Goal: Task Accomplishment & Management: Manage account settings

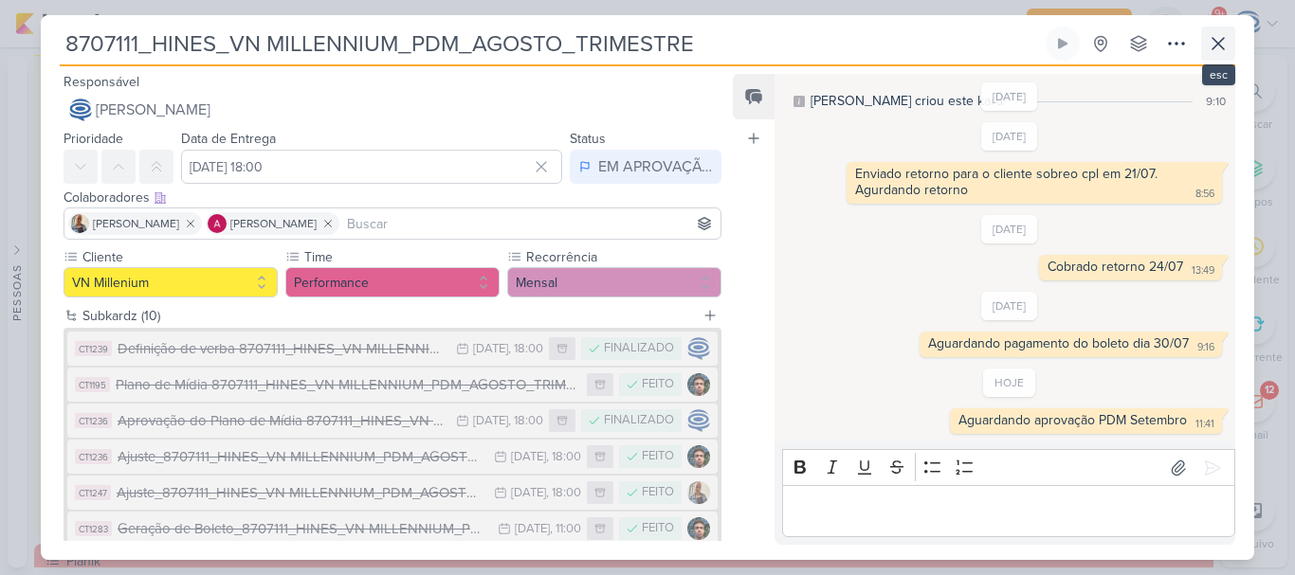
scroll to position [198, 0]
click at [1219, 54] on icon at bounding box center [1218, 43] width 23 height 23
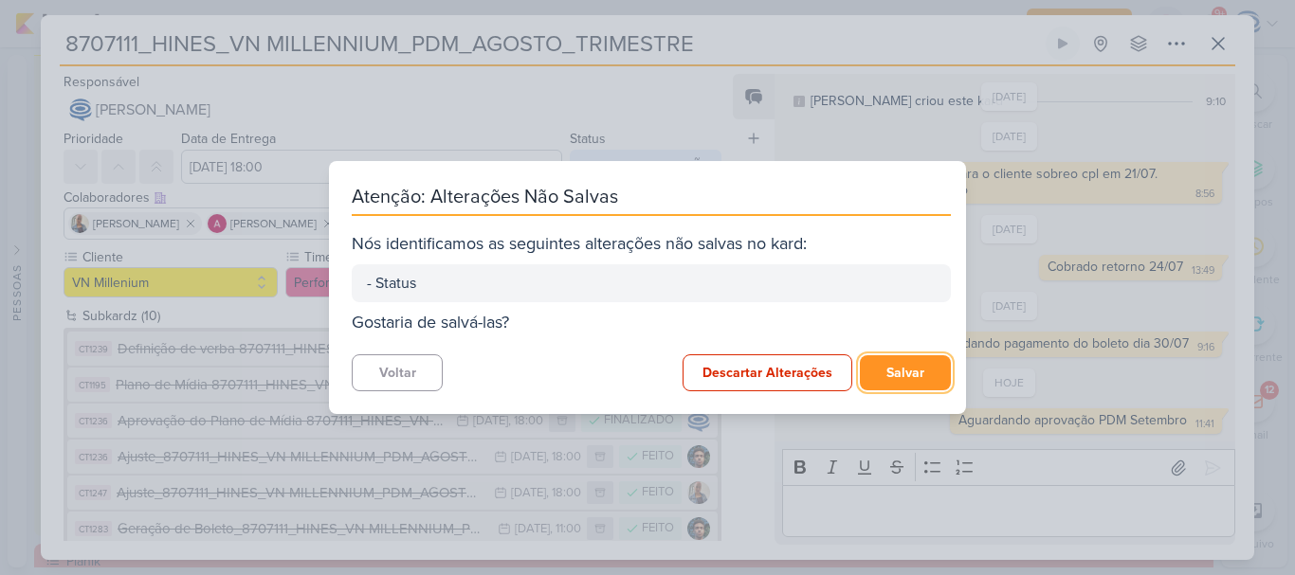
click at [887, 374] on button "Salvar" at bounding box center [905, 372] width 91 height 35
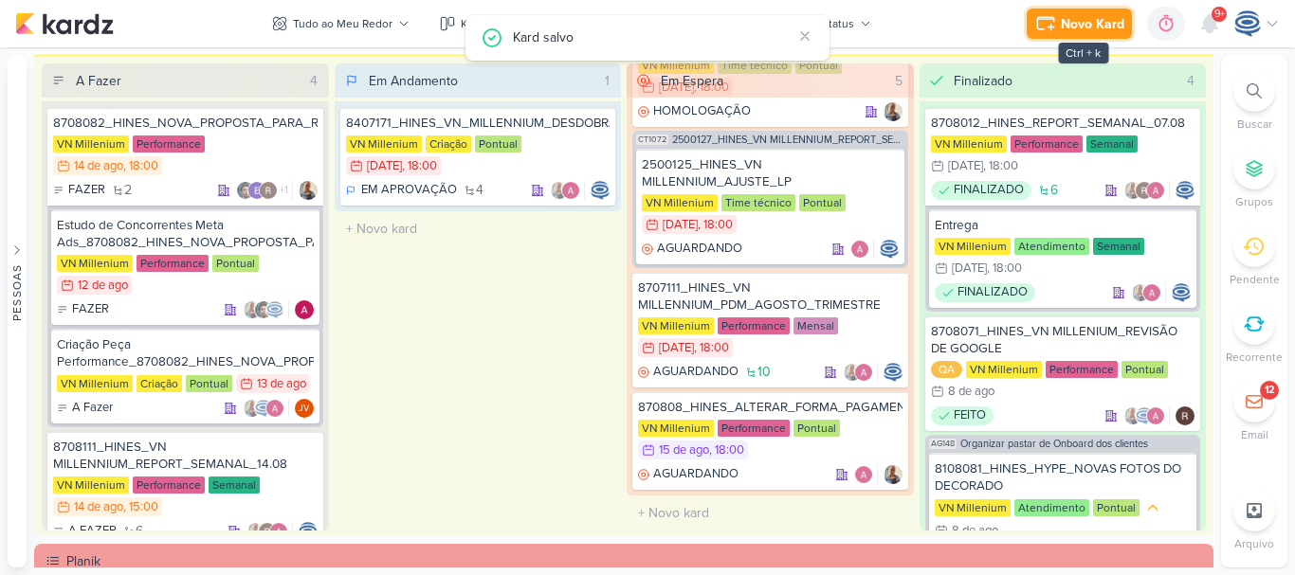
click at [1067, 31] on div "Novo Kard" at bounding box center [1093, 24] width 64 height 20
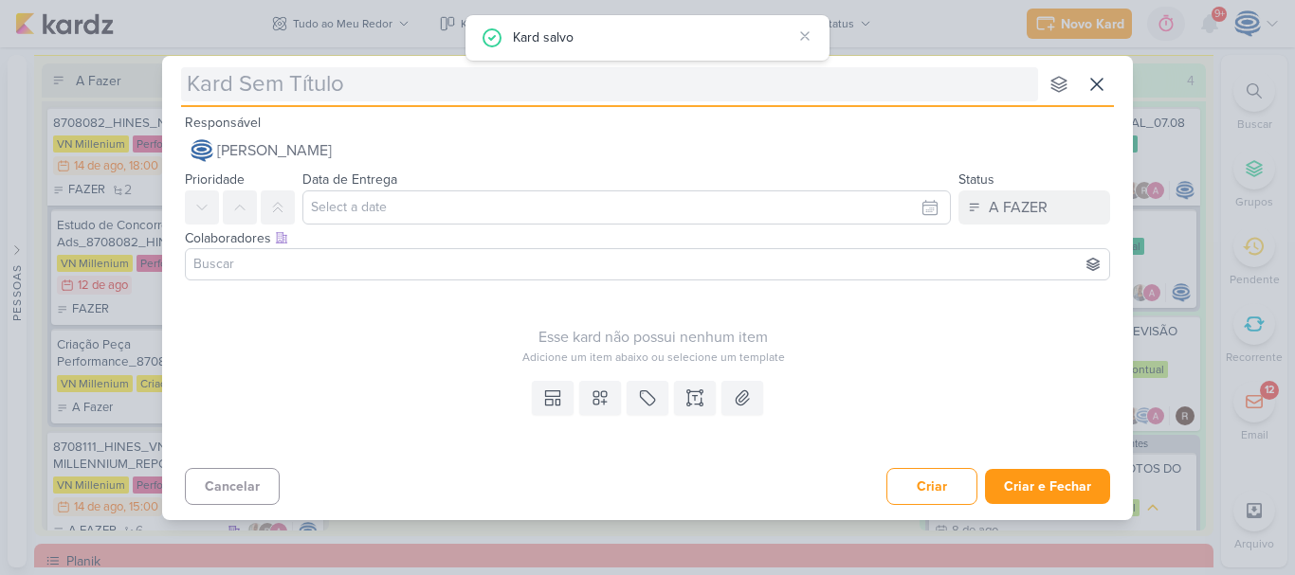
type input "6308141_YEES_SITE_SUBIR_REGULAMENTO"
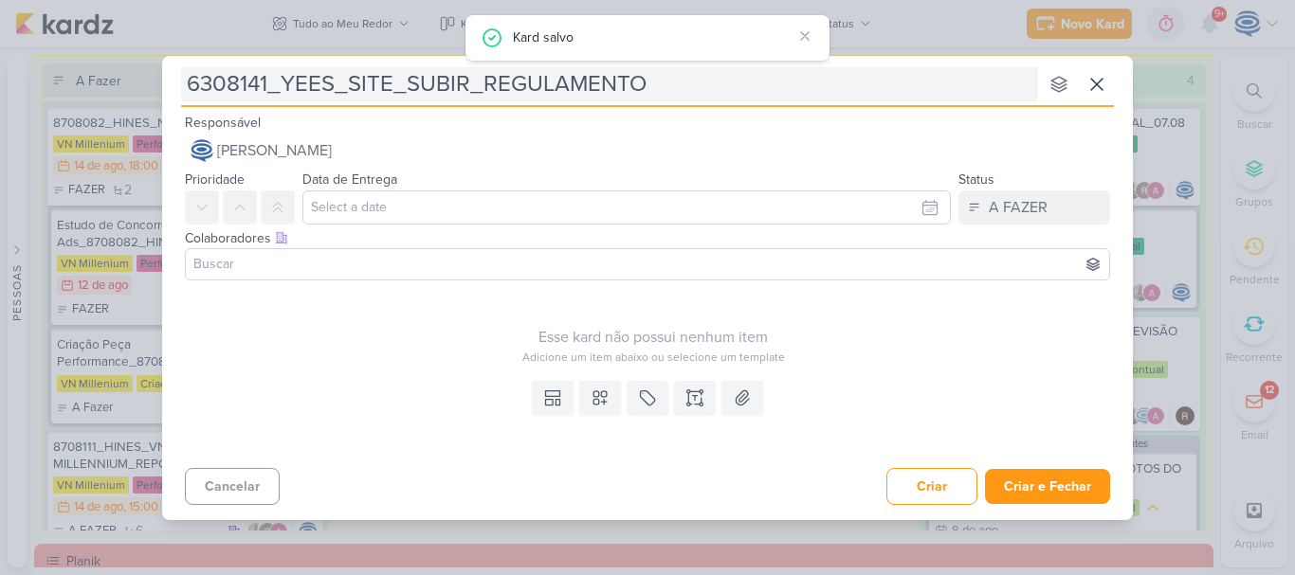
scroll to position [79, 0]
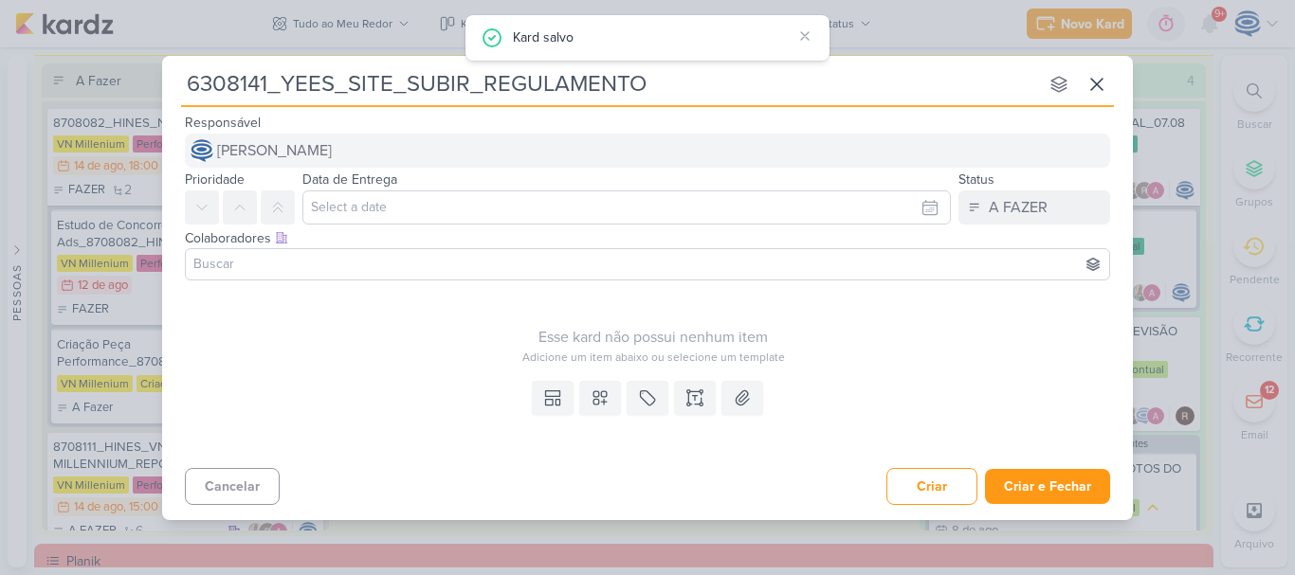
type input "6308141_YEES_SITE_SUBIR_REGULAMENTO"
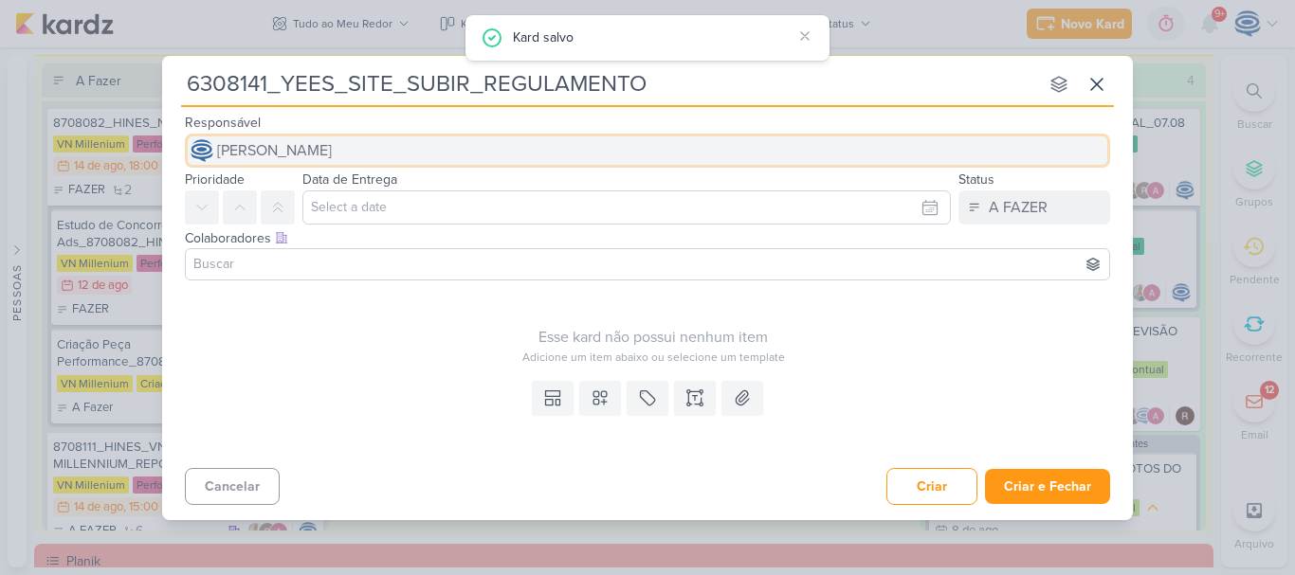
click at [332, 156] on span "[PERSON_NAME]" at bounding box center [274, 150] width 115 height 23
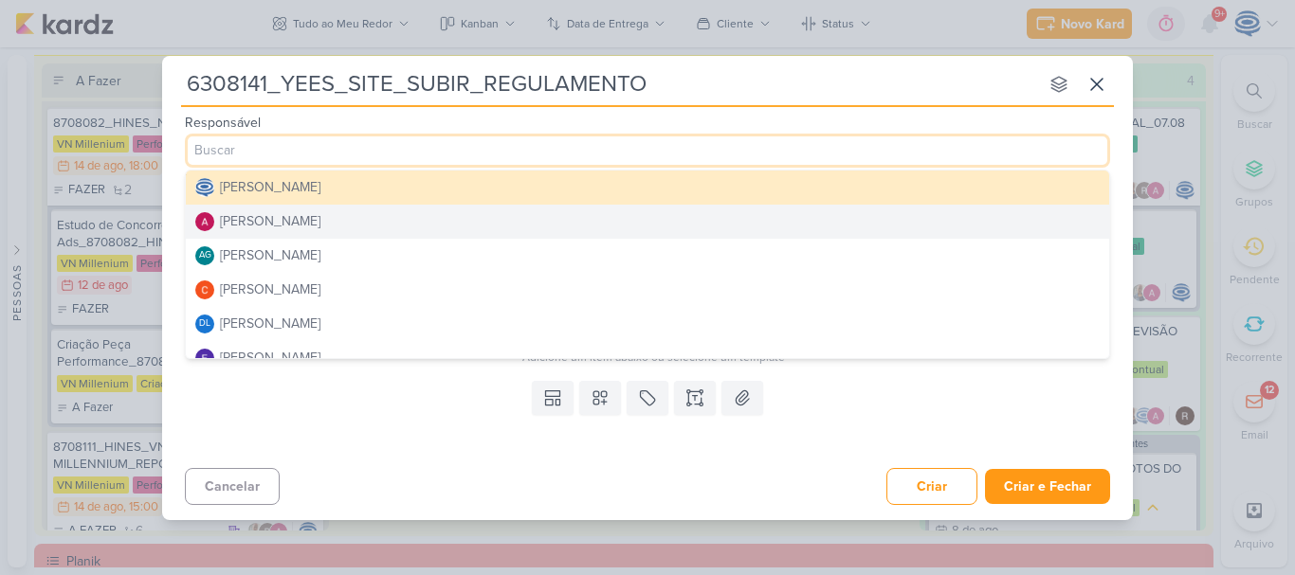
click at [331, 231] on button "[PERSON_NAME]" at bounding box center [647, 222] width 923 height 34
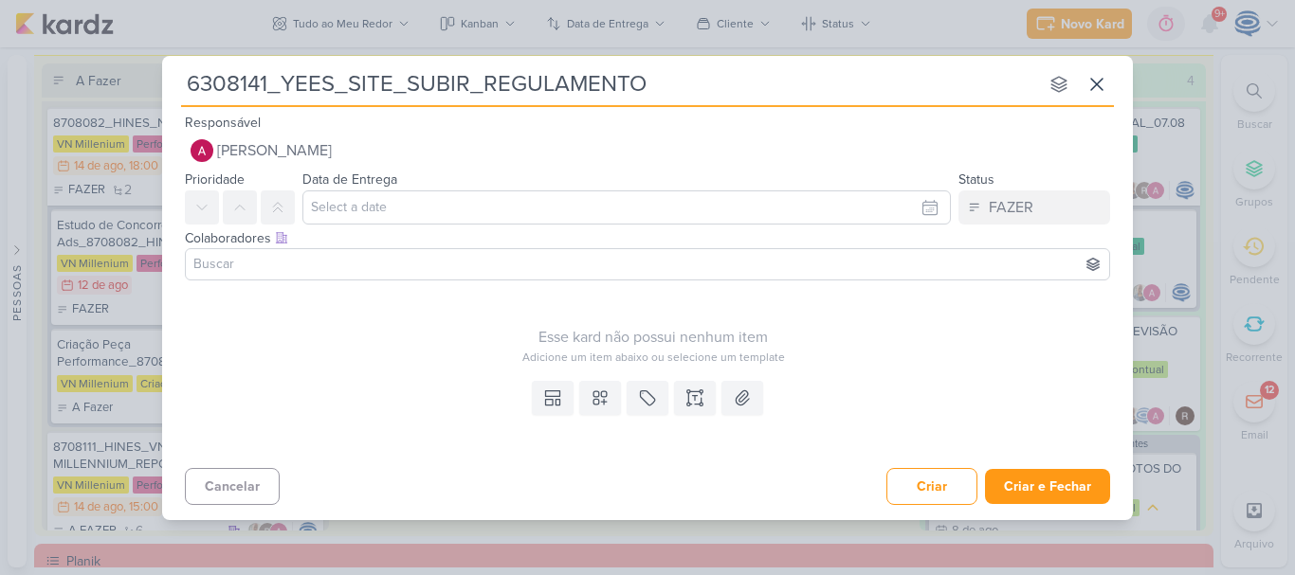
click at [324, 264] on input at bounding box center [648, 264] width 916 height 23
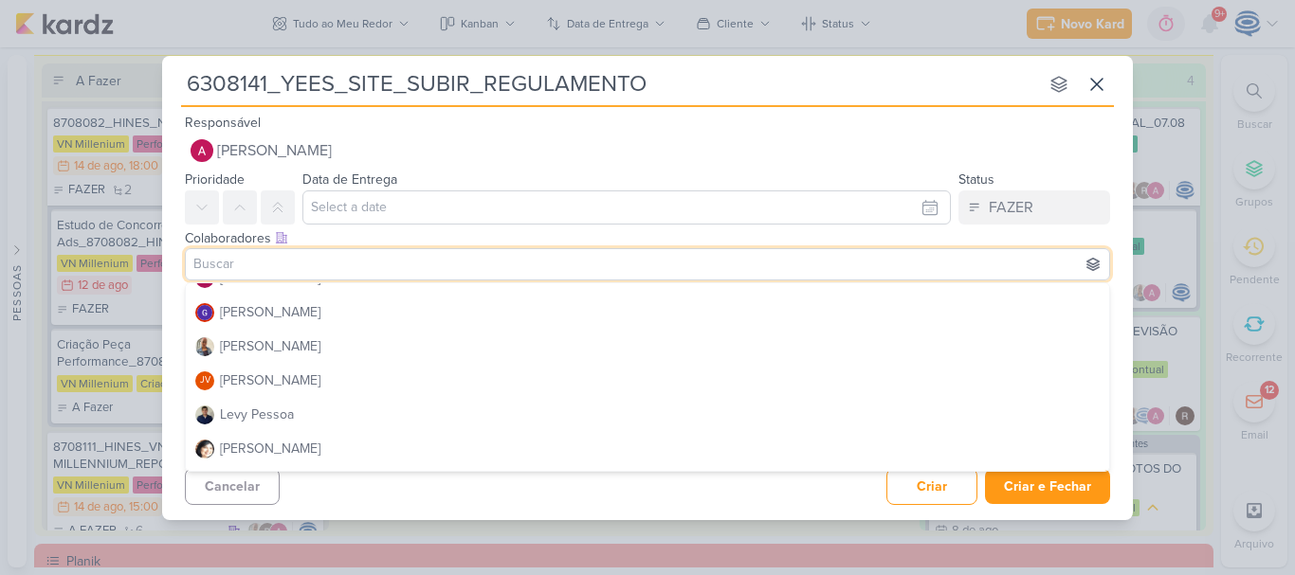
scroll to position [227, 0]
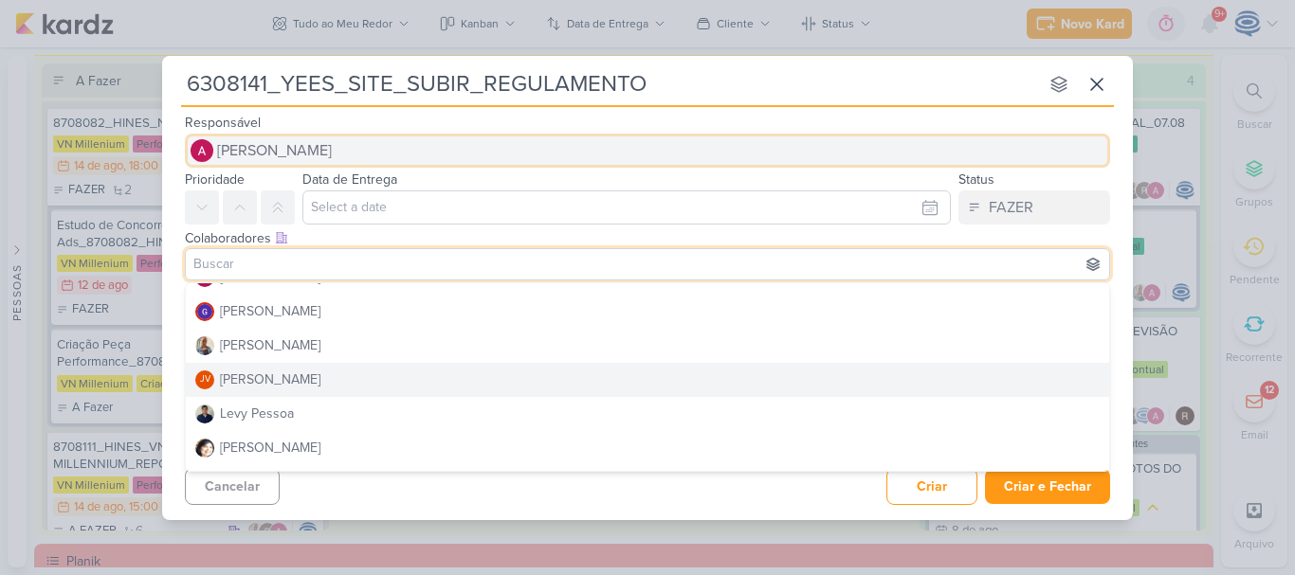
click at [348, 158] on button "[PERSON_NAME]" at bounding box center [647, 151] width 925 height 34
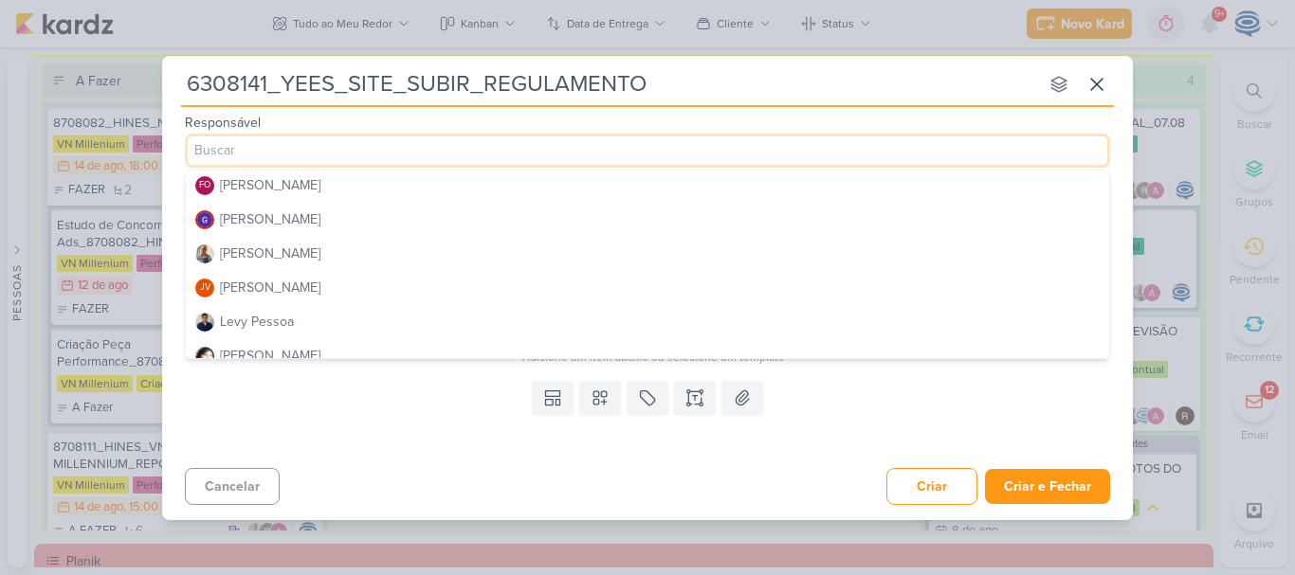
scroll to position [208, 0]
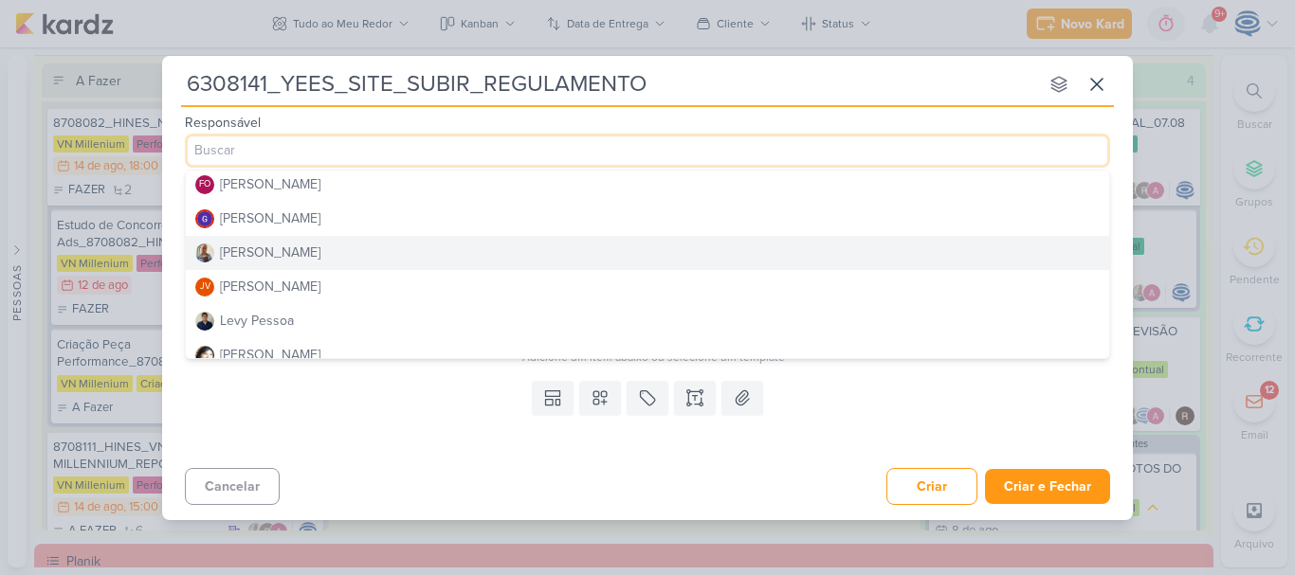
click at [311, 263] on button "[PERSON_NAME]" at bounding box center [647, 253] width 923 height 34
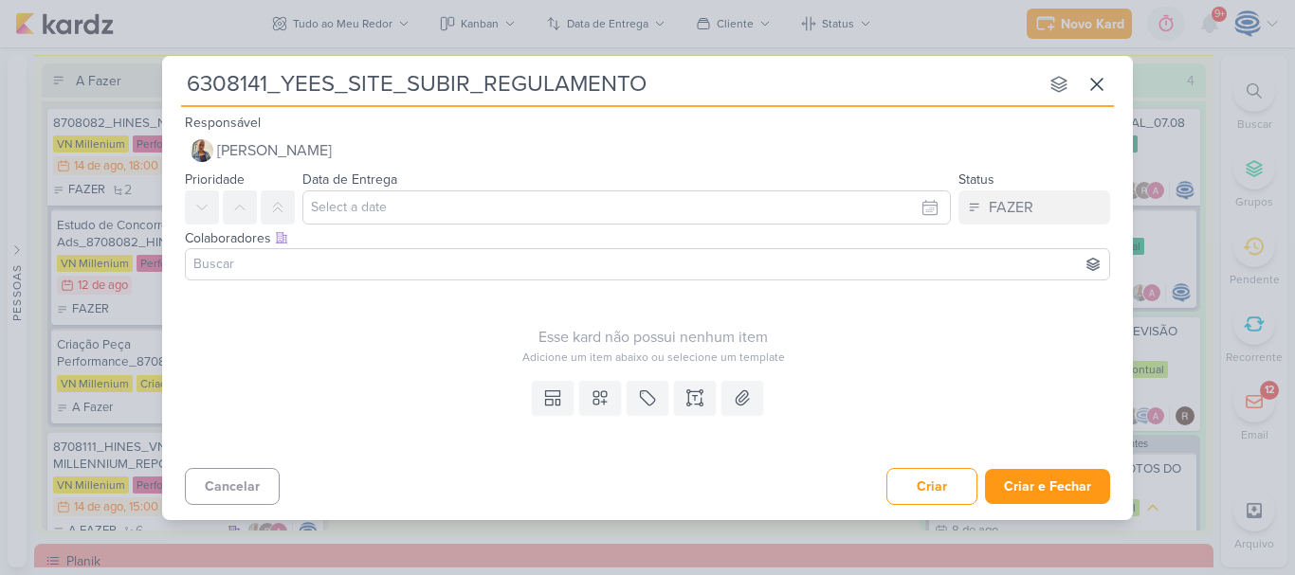
click at [311, 268] on input at bounding box center [648, 264] width 916 height 23
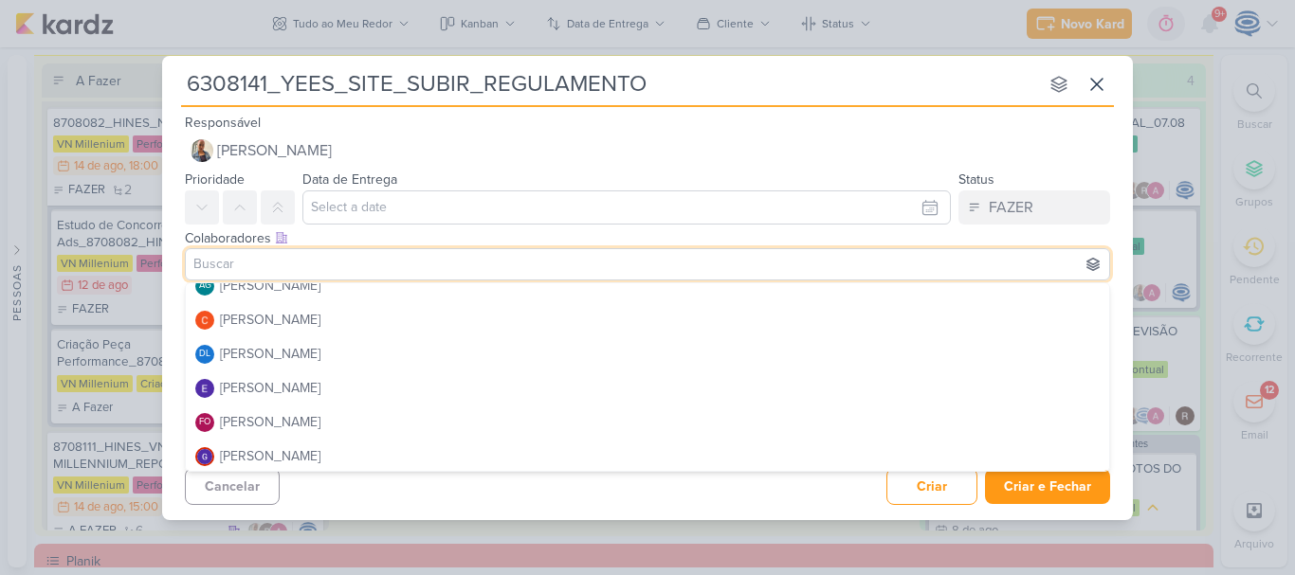
scroll to position [0, 0]
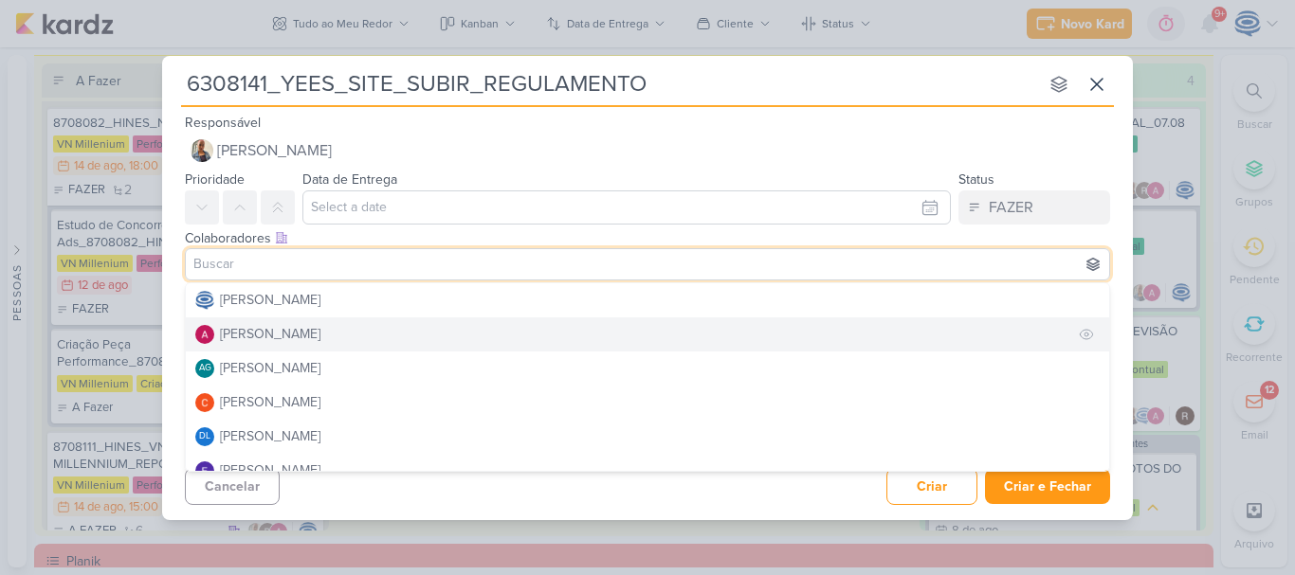
click at [290, 334] on div "[PERSON_NAME]" at bounding box center [270, 334] width 100 height 20
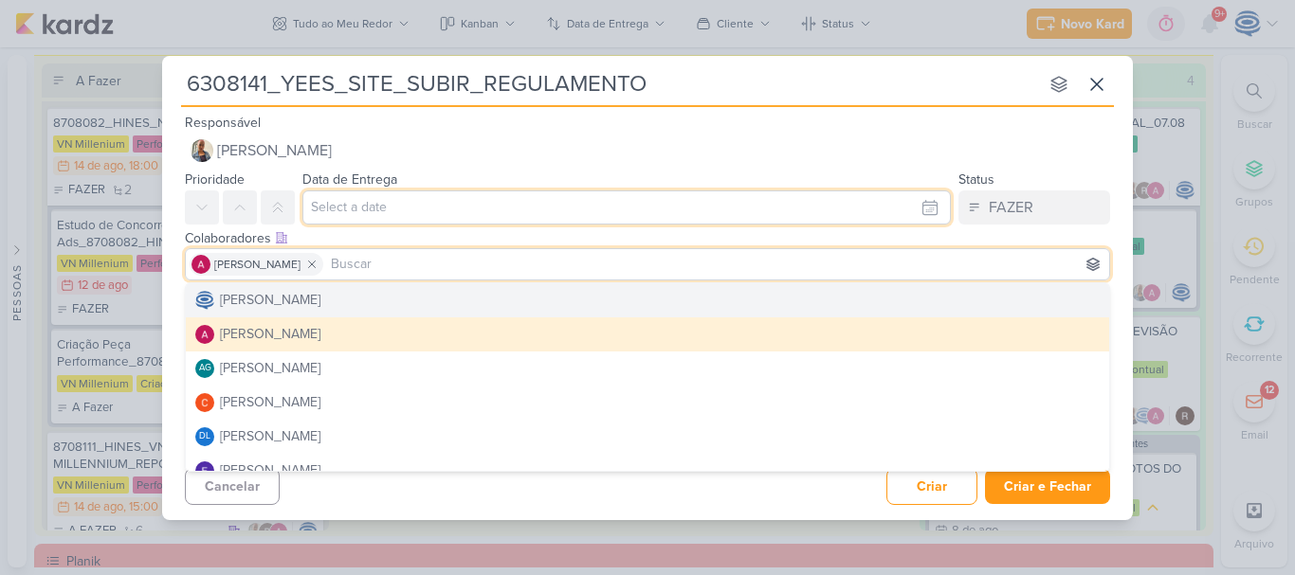
click at [370, 215] on input "text" at bounding box center [626, 208] width 648 height 34
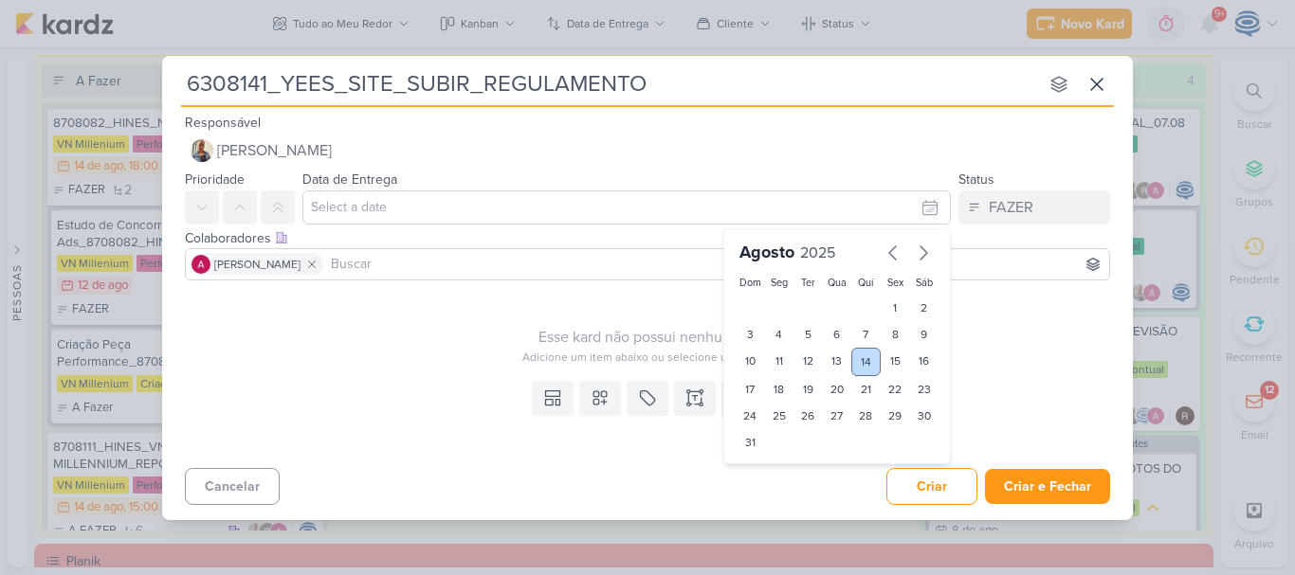
click at [864, 363] on div "14" at bounding box center [865, 362] width 29 height 28
type input "[DATE] 23:59"
click at [778, 486] on div "00 01 02 03 04 05 06 07 08 09 10 11 12 13 14 15 16 17 18 19 20 21 22 23 : 00 05…" at bounding box center [837, 475] width 203 height 30
click at [780, 475] on select "00 01 02 03 04 05 06 07 08 09 10 11 12 13 14 15 16 17 18 19 20 21 22 23" at bounding box center [779, 475] width 27 height 23
select select "18"
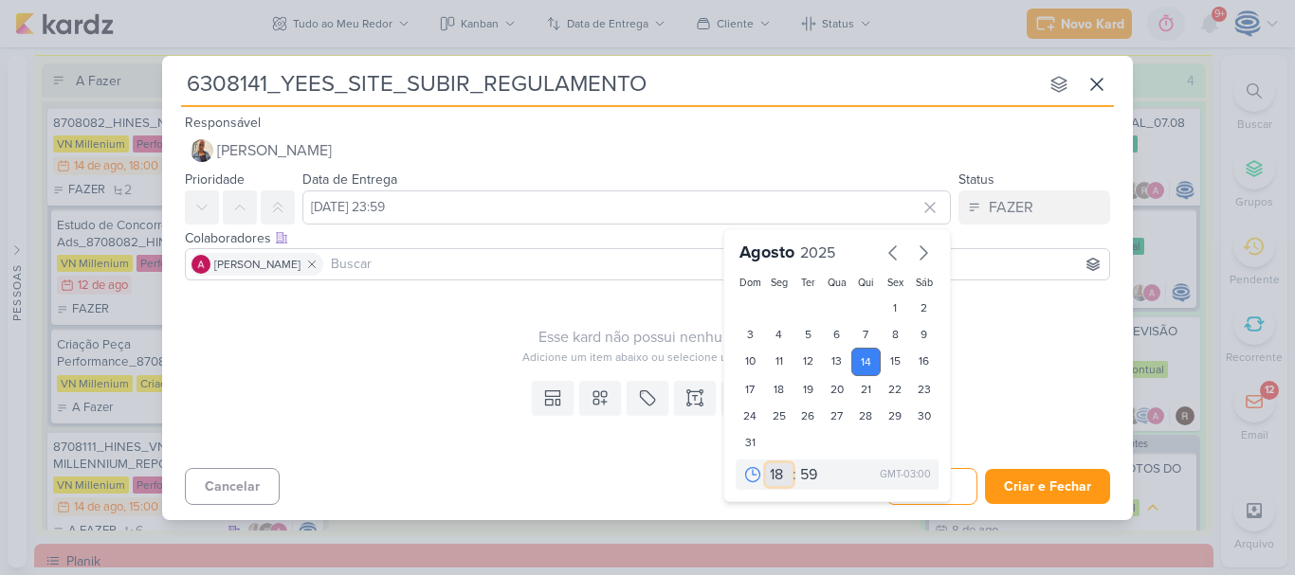
click at [766, 464] on select "00 01 02 03 04 05 06 07 08 09 10 11 12 13 14 15 16 17 18 19 20 21 22 23" at bounding box center [779, 475] width 27 height 23
type input "[DATE] 18:59"
click at [808, 477] on select "00 05 10 15 20 25 30 35 40 45 50 55 59" at bounding box center [809, 475] width 27 height 23
select select "0"
click at [796, 464] on select "00 05 10 15 20 25 30 35 40 45 50 55 59" at bounding box center [809, 475] width 27 height 23
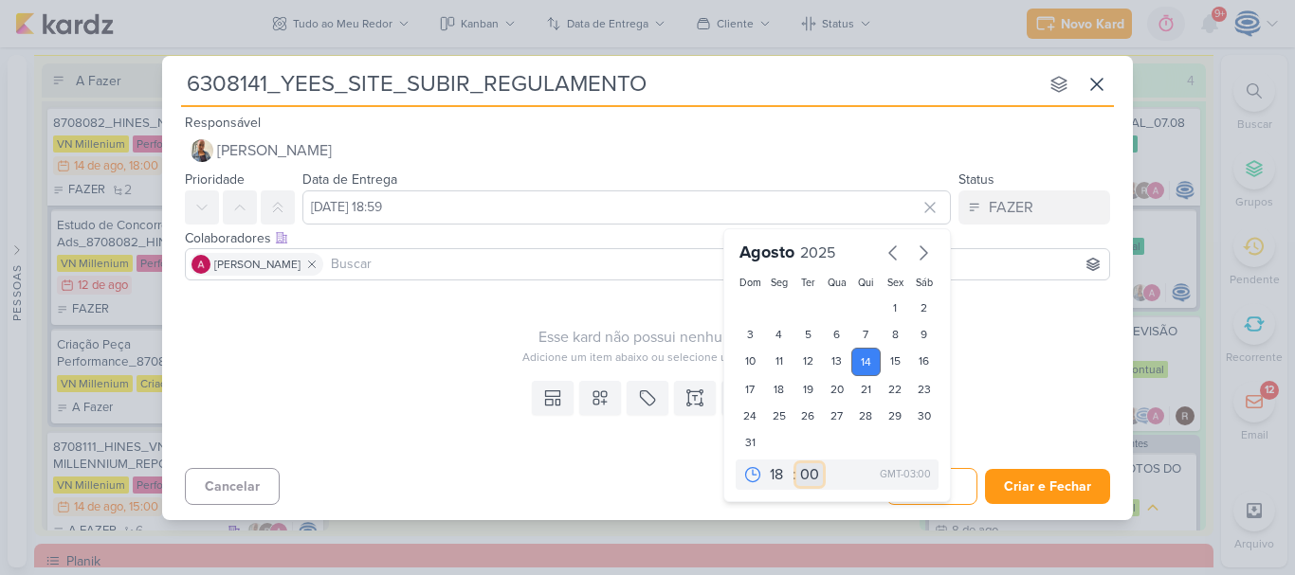
type input "[DATE] 18:00"
click at [493, 369] on div "Esse kard não possui nenhum item Adicione um item abaixo ou selecione um templa…" at bounding box center [647, 330] width 971 height 85
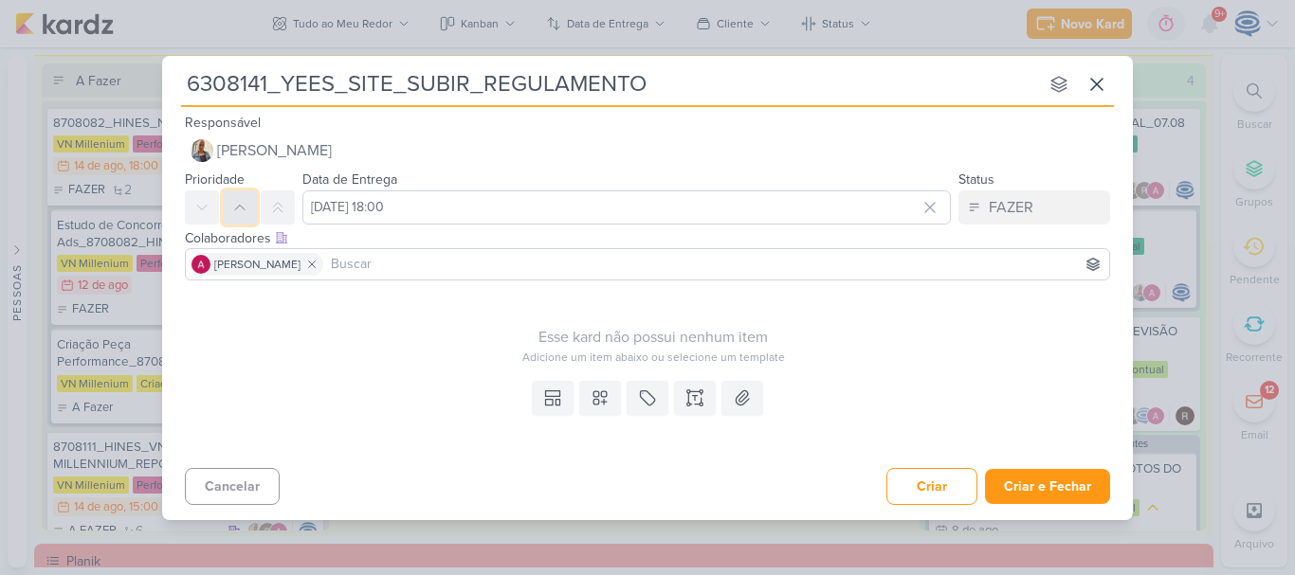
click at [239, 214] on icon at bounding box center [239, 207] width 15 height 15
click at [687, 392] on icon at bounding box center [688, 391] width 3 height 3
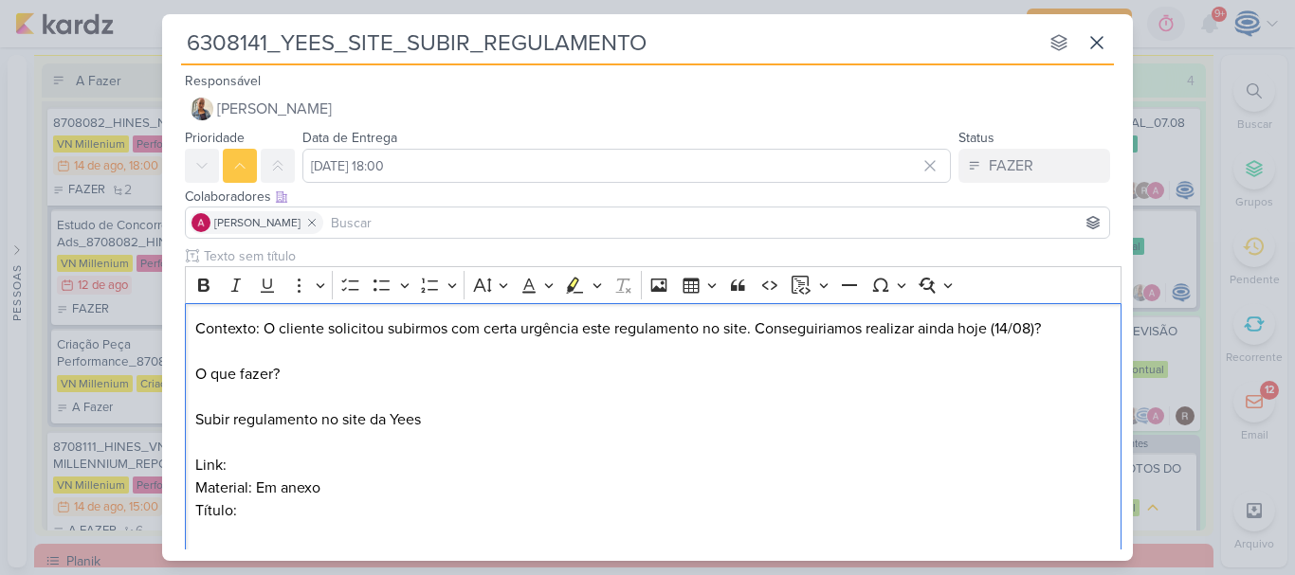
scroll to position [18, 0]
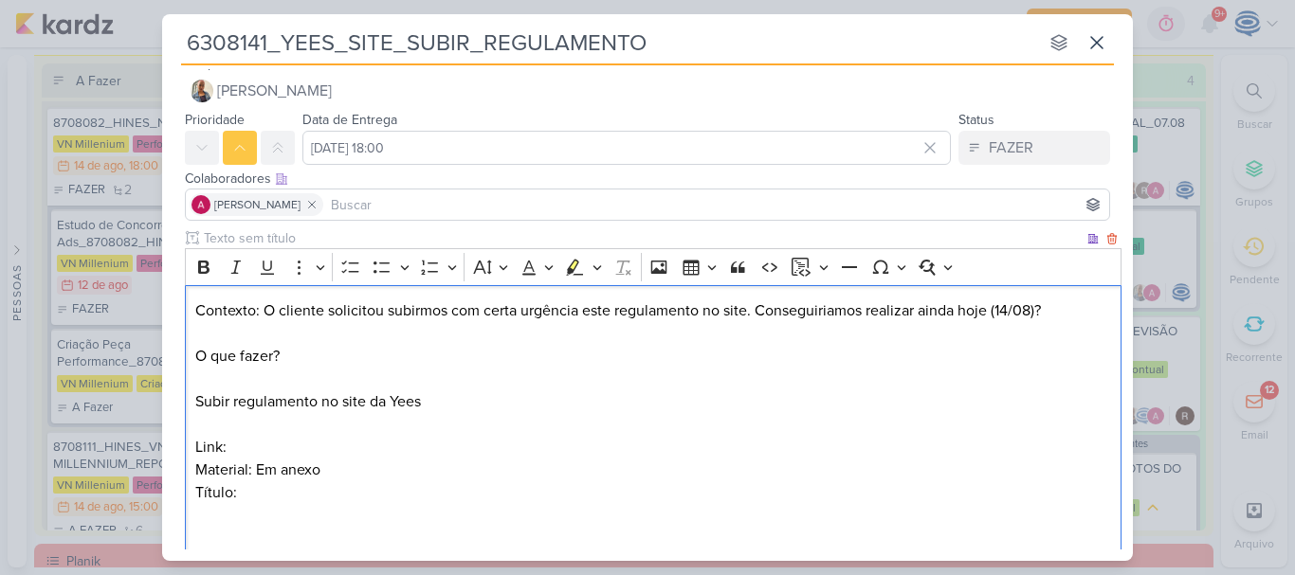
drag, startPoint x: 687, startPoint y: 392, endPoint x: 480, endPoint y: 391, distance: 207.6
click at [480, 391] on p "Contexto: O cliente solicitou subirmos com certa urgência este regulamento no s…" at bounding box center [653, 425] width 917 height 250
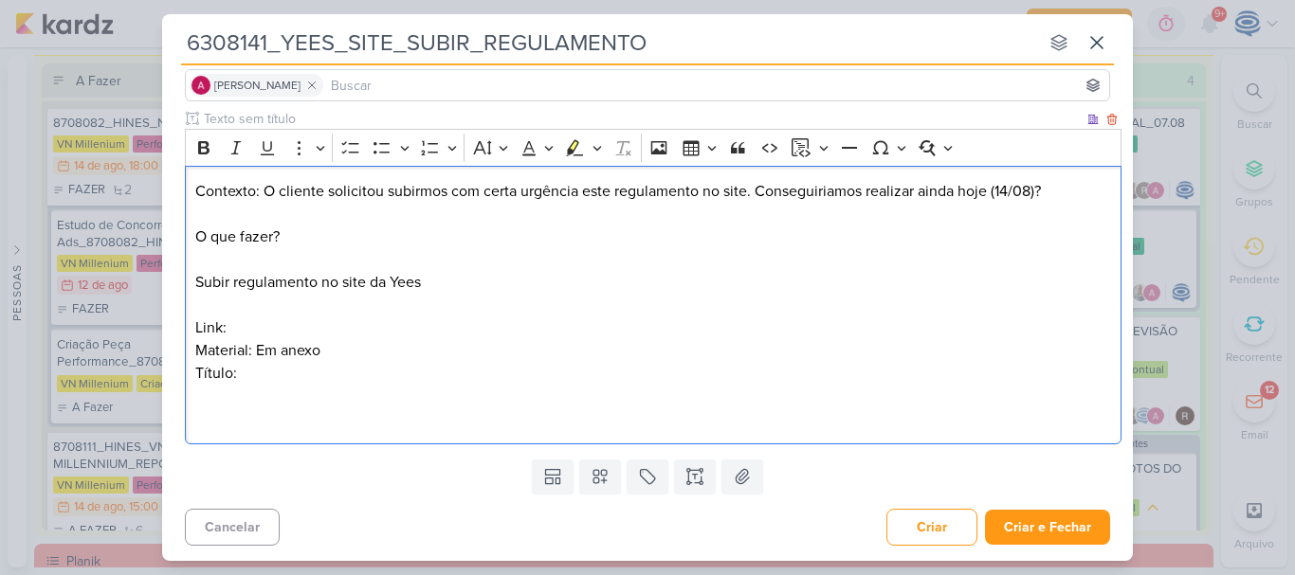
click at [284, 374] on p "Contexto: O cliente solicitou subirmos com certa urgência este regulamento no s…" at bounding box center [653, 305] width 917 height 250
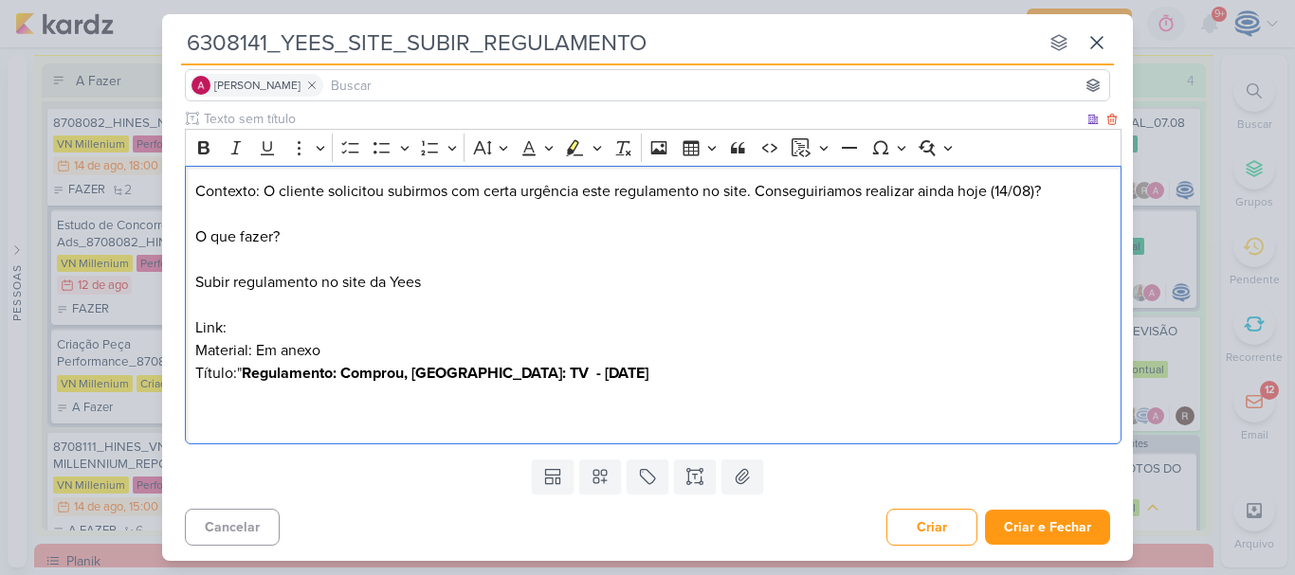
click at [244, 373] on strong "Regulamento: Comprou, [GEOGRAPHIC_DATA]: TV - [DATE]" at bounding box center [445, 373] width 407 height 19
click at [331, 329] on p "Contexto: O cliente solicitou subirmos com certa urgência este regulamento no s…" at bounding box center [653, 305] width 917 height 250
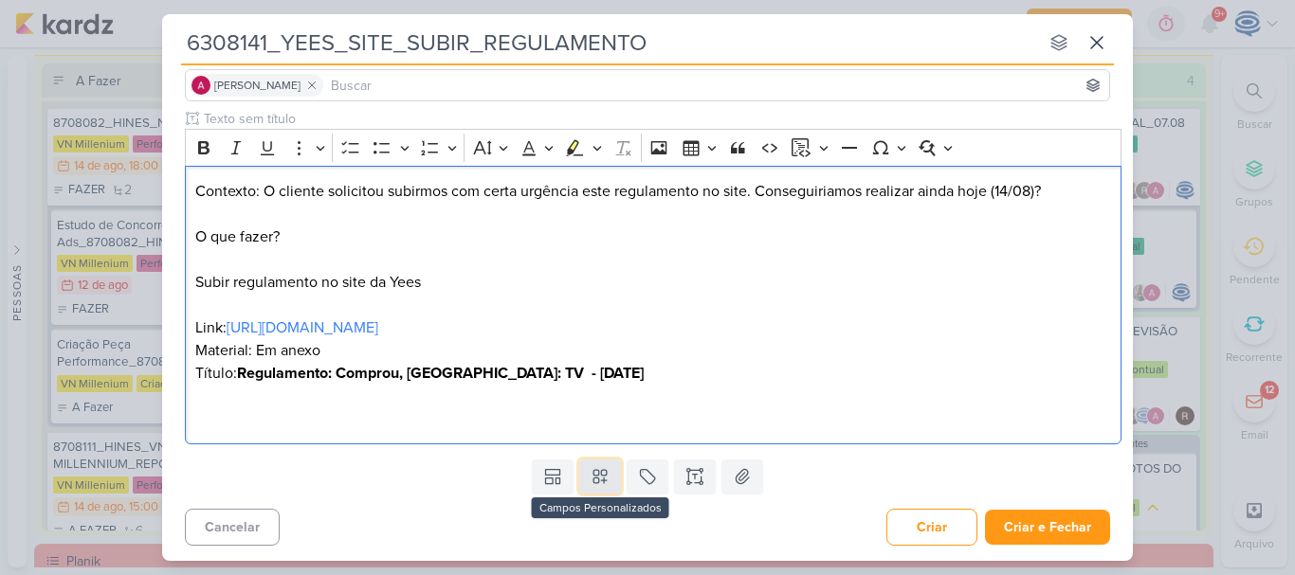
click at [597, 480] on icon at bounding box center [600, 476] width 19 height 19
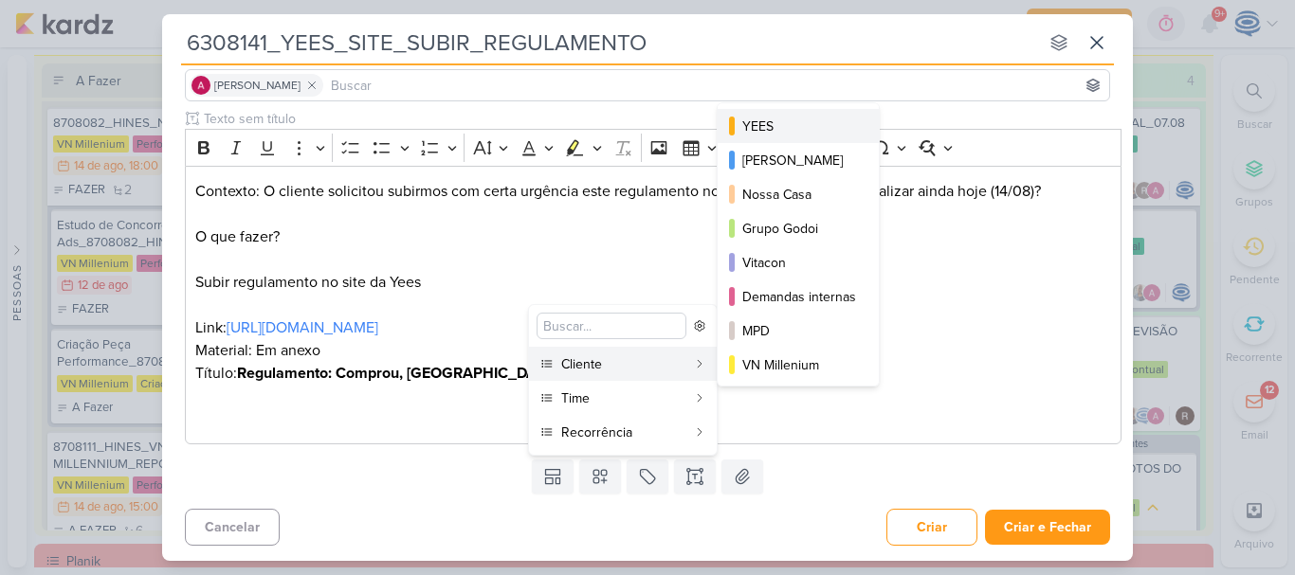
click at [788, 127] on div "YEES" at bounding box center [799, 127] width 114 height 20
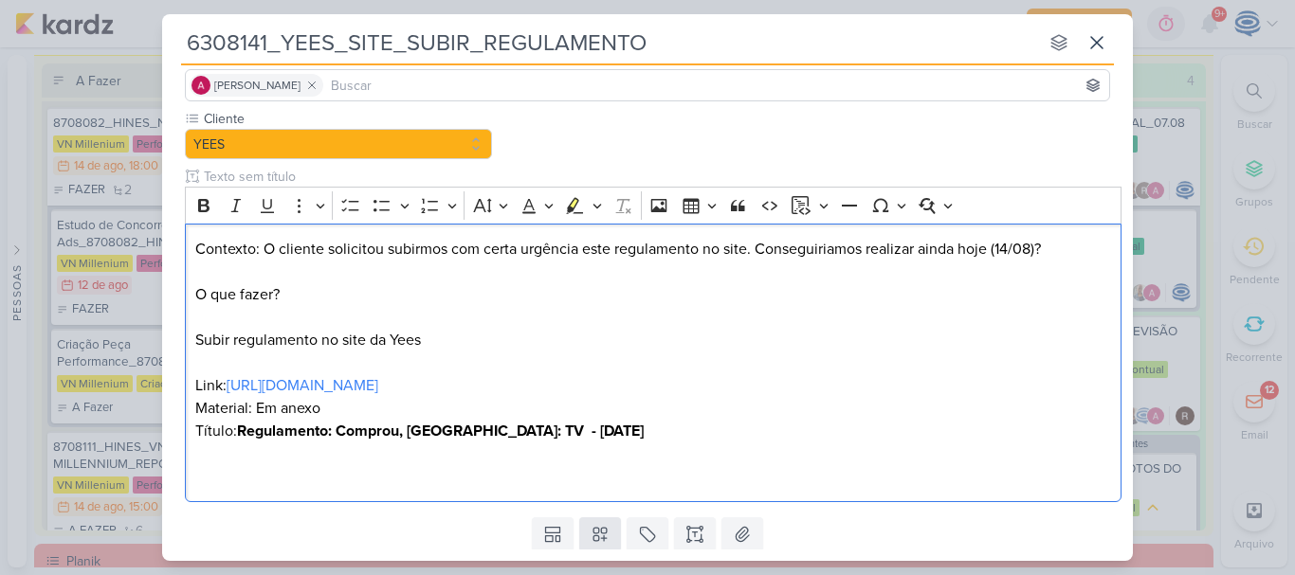
drag, startPoint x: 587, startPoint y: 478, endPoint x: 588, endPoint y: 522, distance: 44.6
click at [588, 522] on div "Responsável [PERSON_NAME] [PERSON_NAME] [PERSON_NAME] AG [PERSON_NAME] [PERSON_…" at bounding box center [647, 309] width 971 height 481
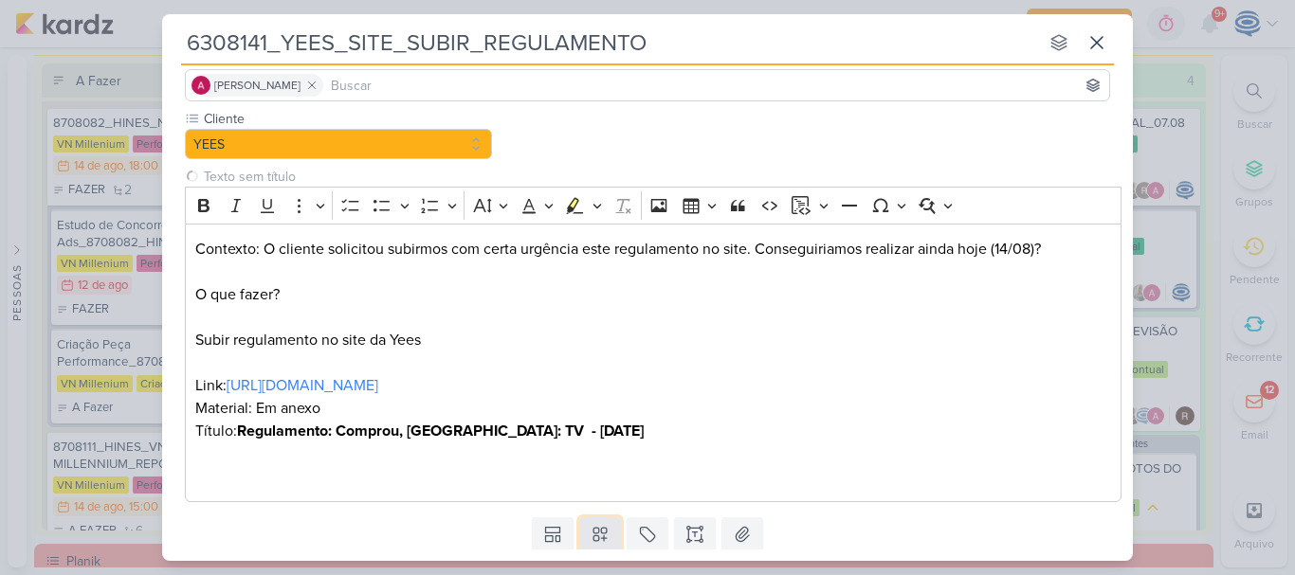
click at [588, 522] on button at bounding box center [600, 535] width 42 height 34
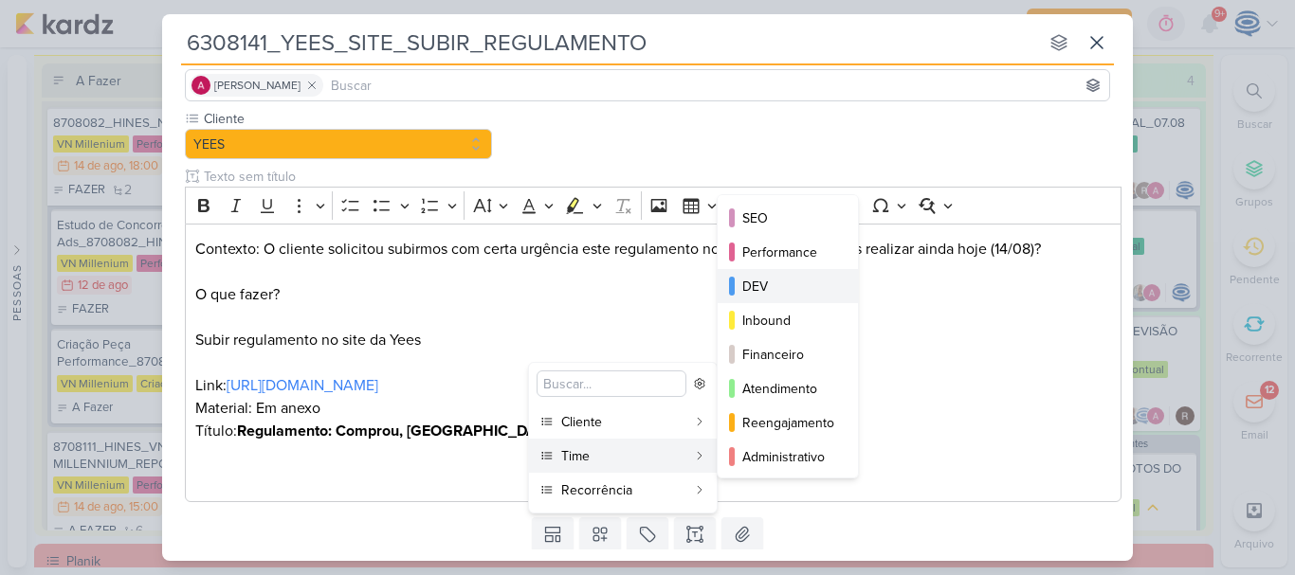
click at [776, 274] on button "DEV" at bounding box center [788, 286] width 140 height 34
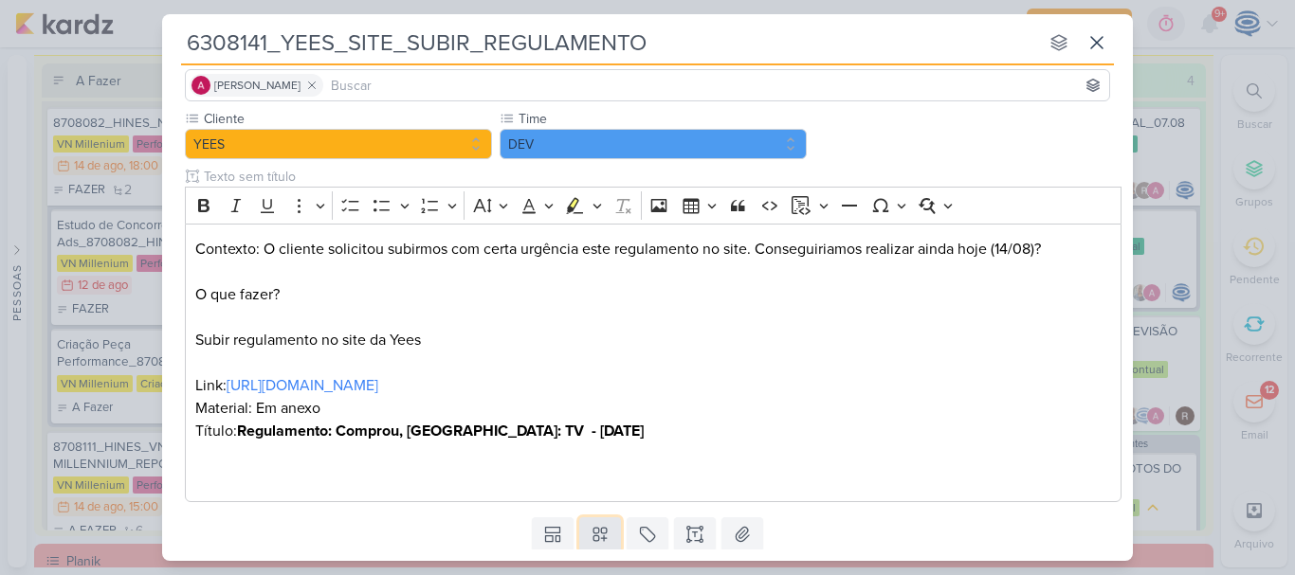
click at [591, 538] on icon at bounding box center [600, 534] width 19 height 19
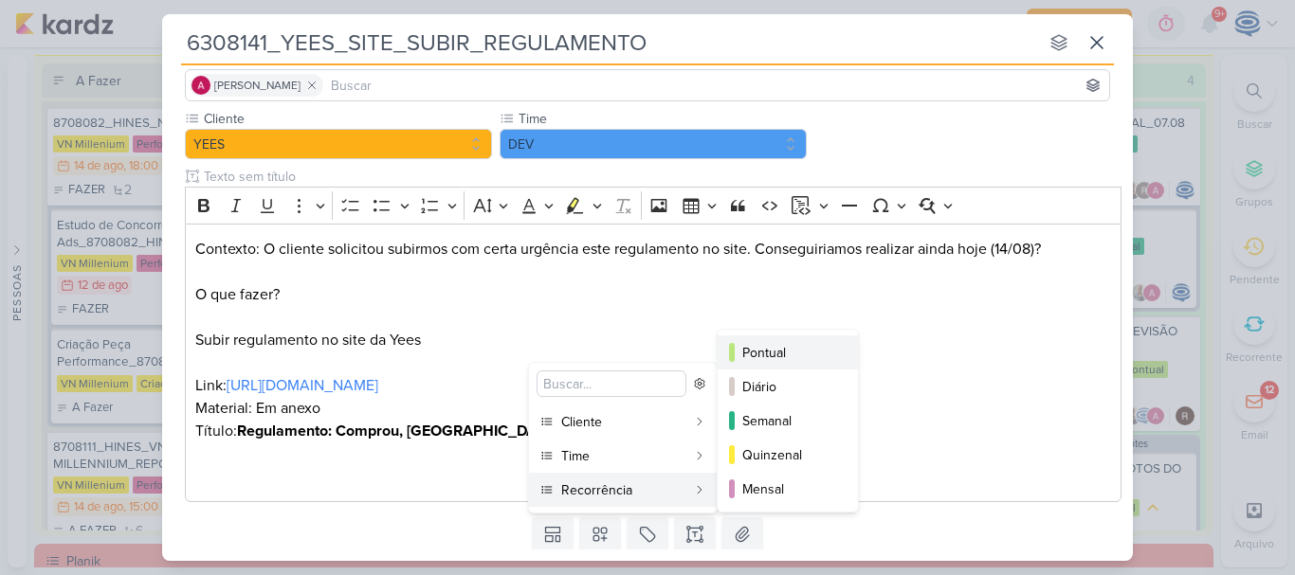
click at [769, 349] on div "Pontual" at bounding box center [788, 353] width 93 height 20
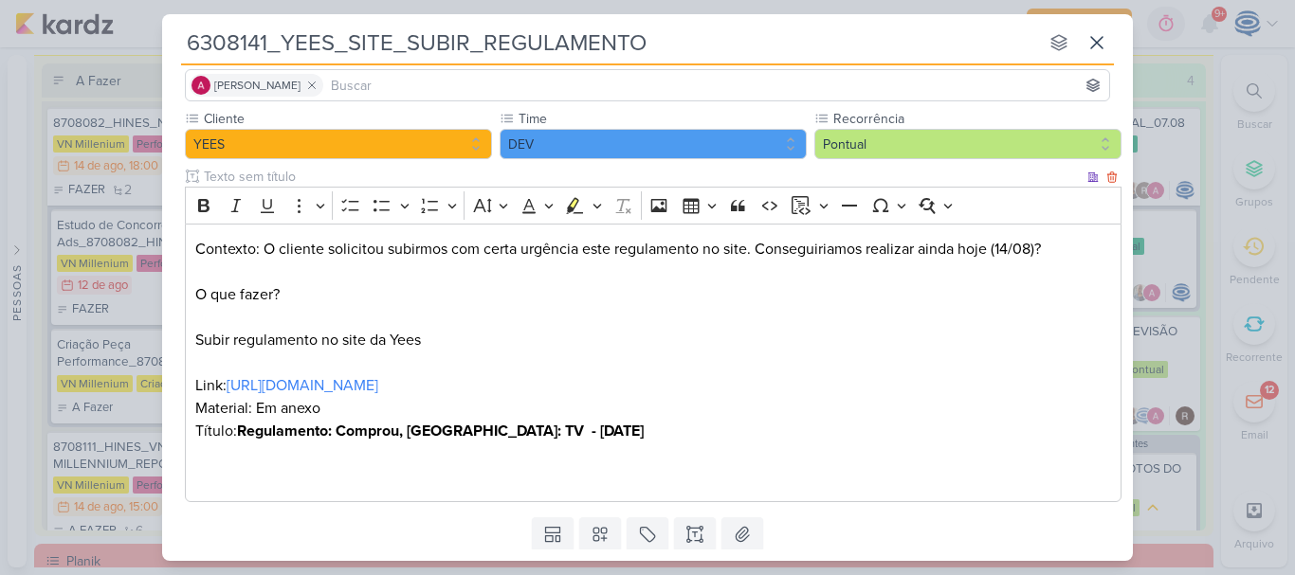
scroll to position [195, 0]
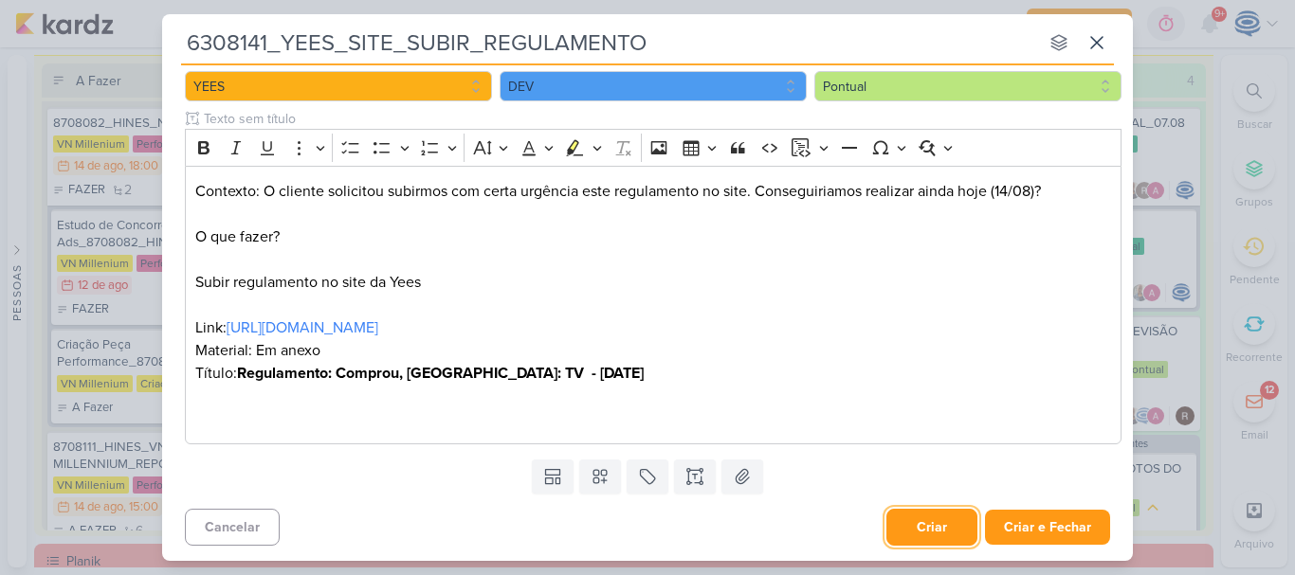
click at [921, 528] on button "Criar" at bounding box center [931, 527] width 91 height 37
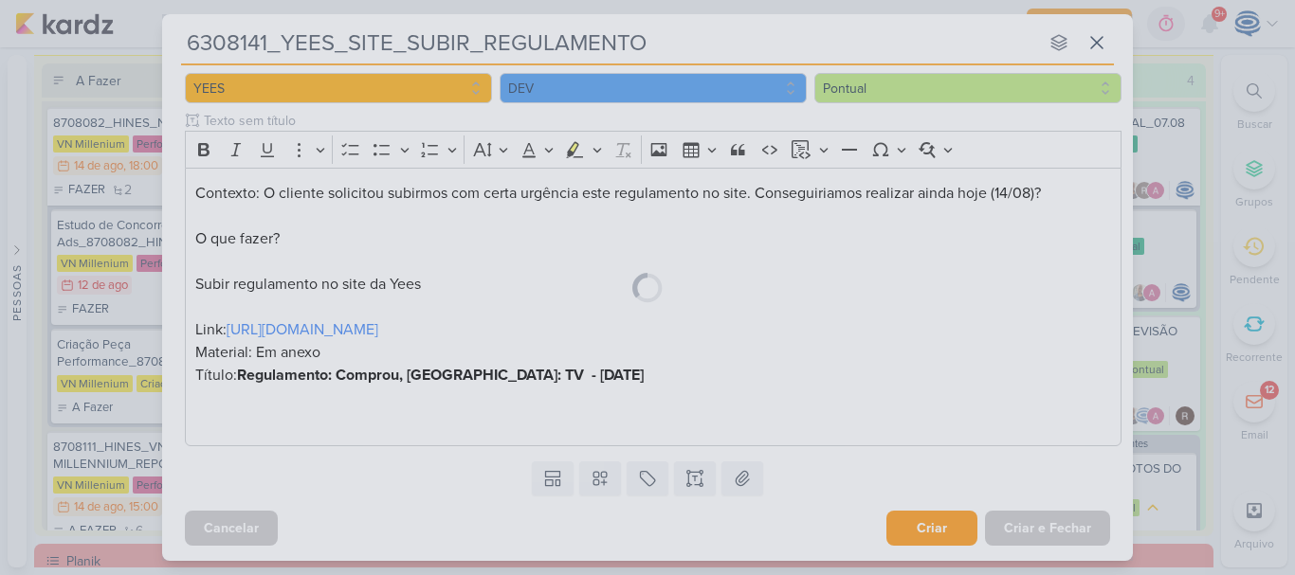
scroll to position [193, 0]
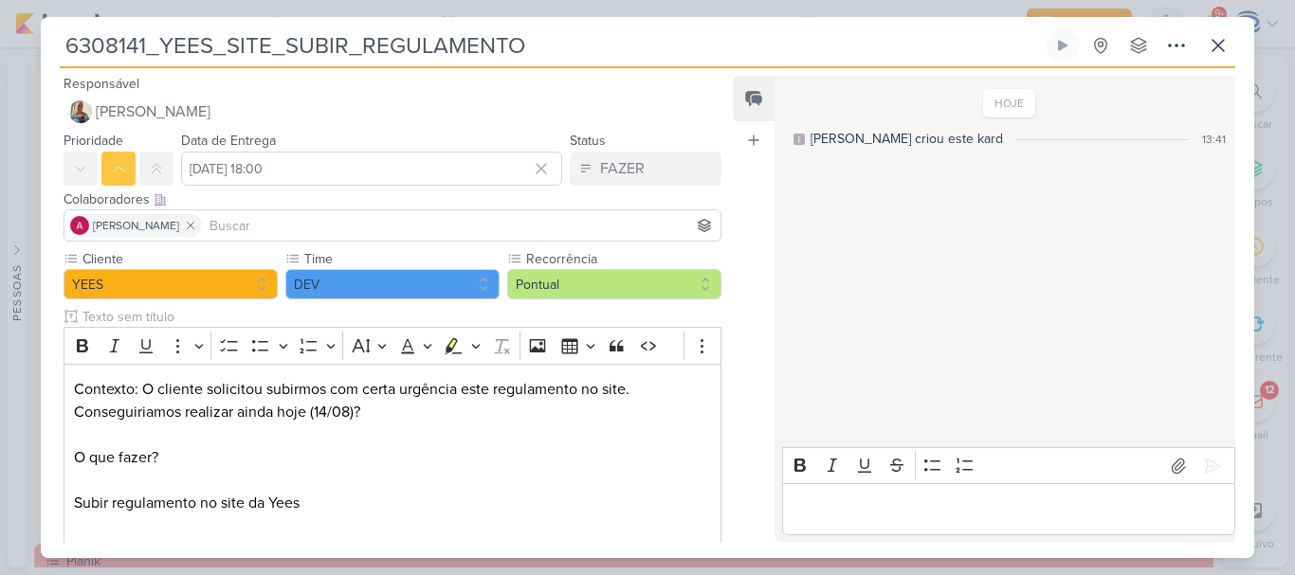
click at [900, 51] on input "6308141_YEES_SITE_SUBIR_REGULAMENTO" at bounding box center [551, 45] width 982 height 34
click at [829, 286] on div "HOJE [PERSON_NAME] criou este kard 13:41" at bounding box center [1003, 259] width 459 height 362
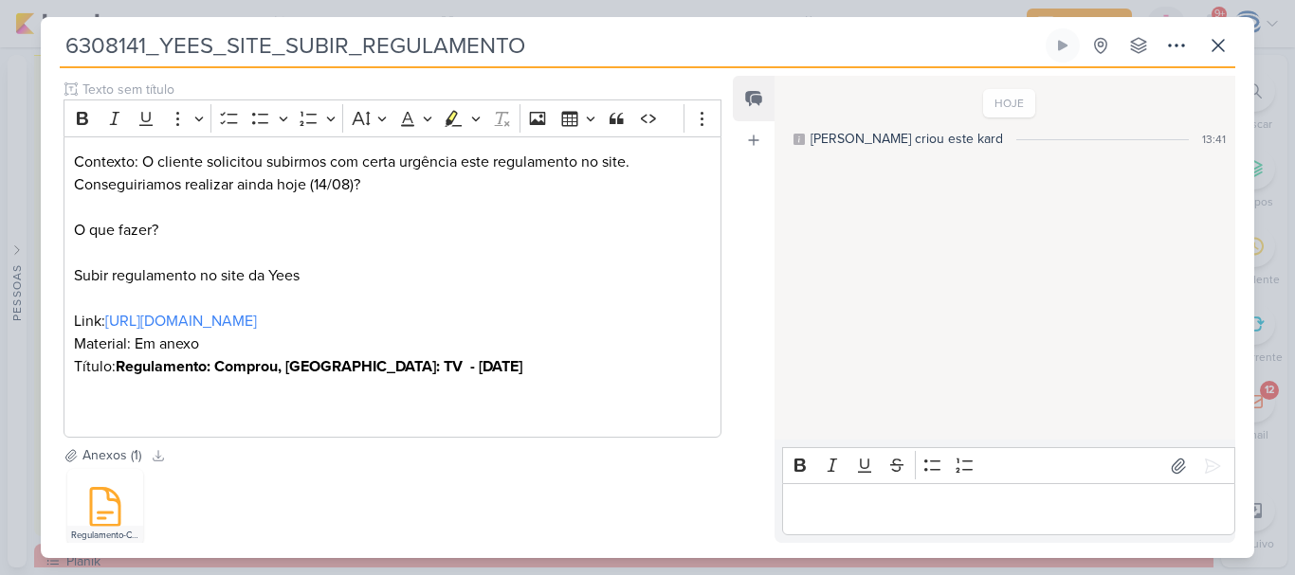
scroll to position [0, 0]
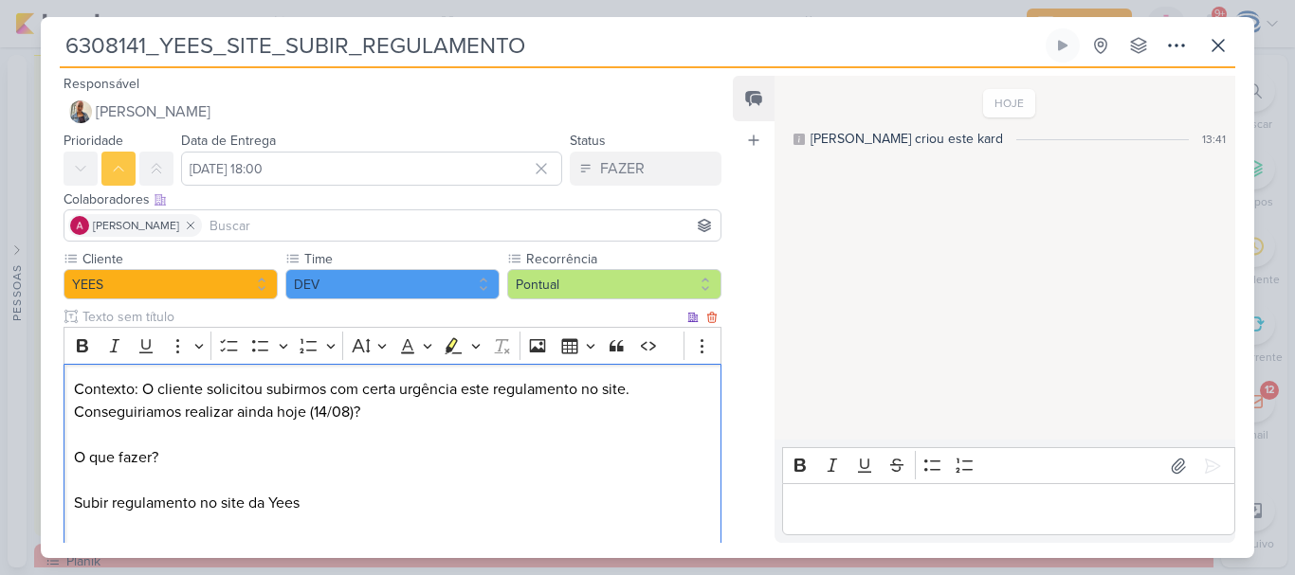
click at [552, 423] on p "Contexto: O cliente solicitou subirmos com certa urgência este regulamento no s…" at bounding box center [392, 514] width 637 height 273
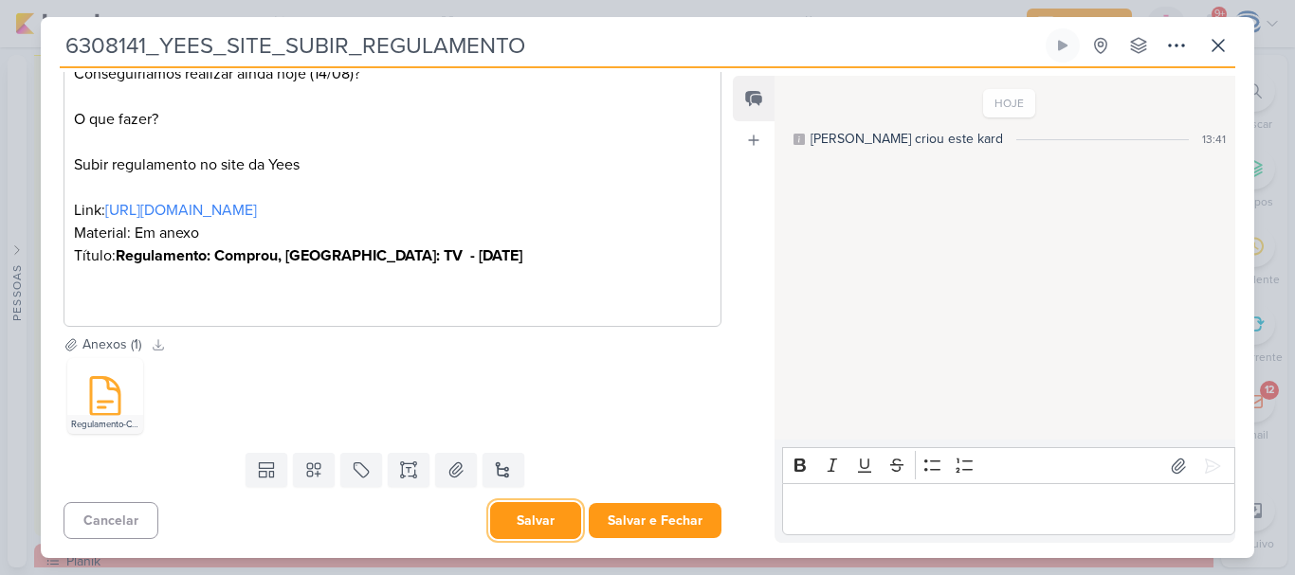
click at [526, 519] on button "Salvar" at bounding box center [535, 520] width 91 height 37
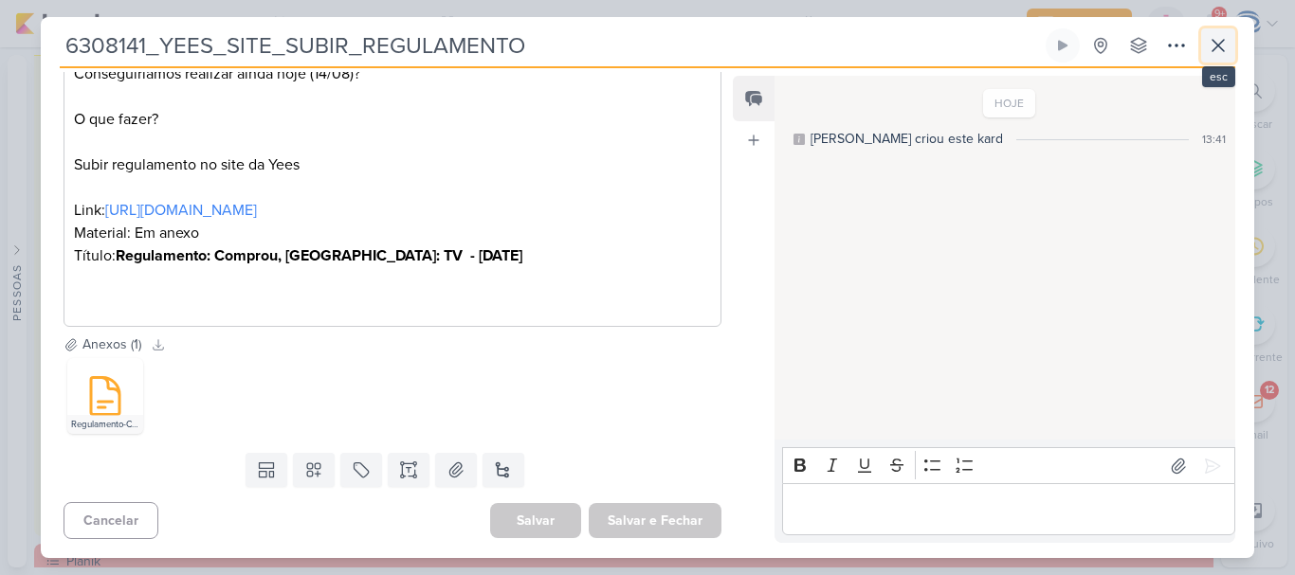
click at [1215, 43] on icon at bounding box center [1217, 45] width 11 height 11
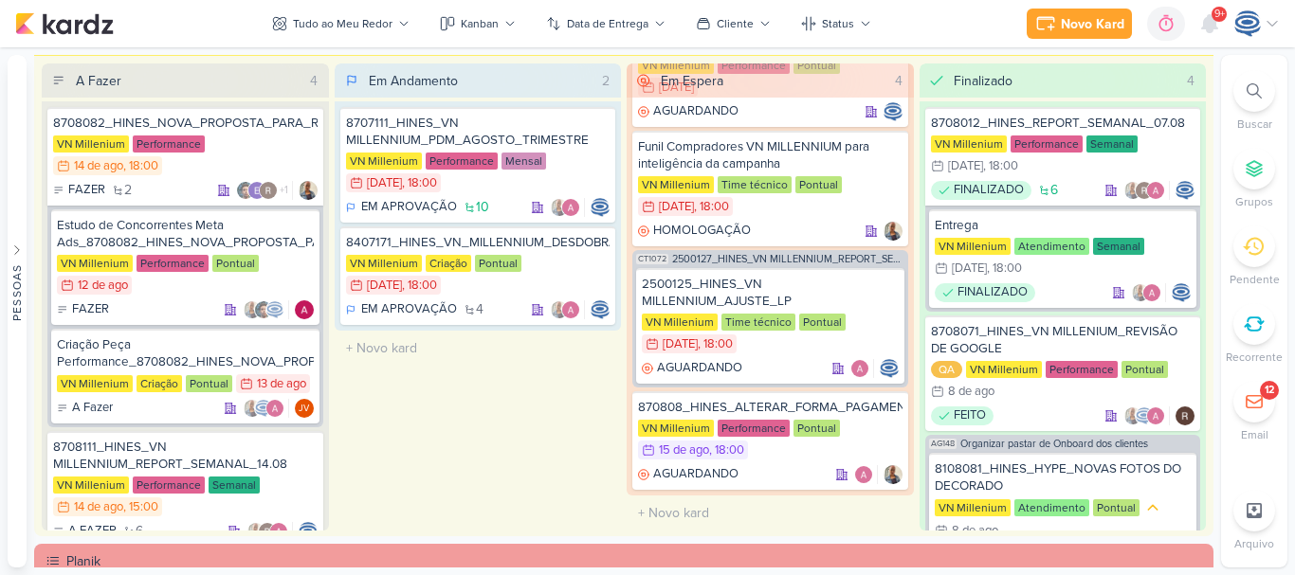
click at [1251, 89] on icon at bounding box center [1253, 90] width 15 height 15
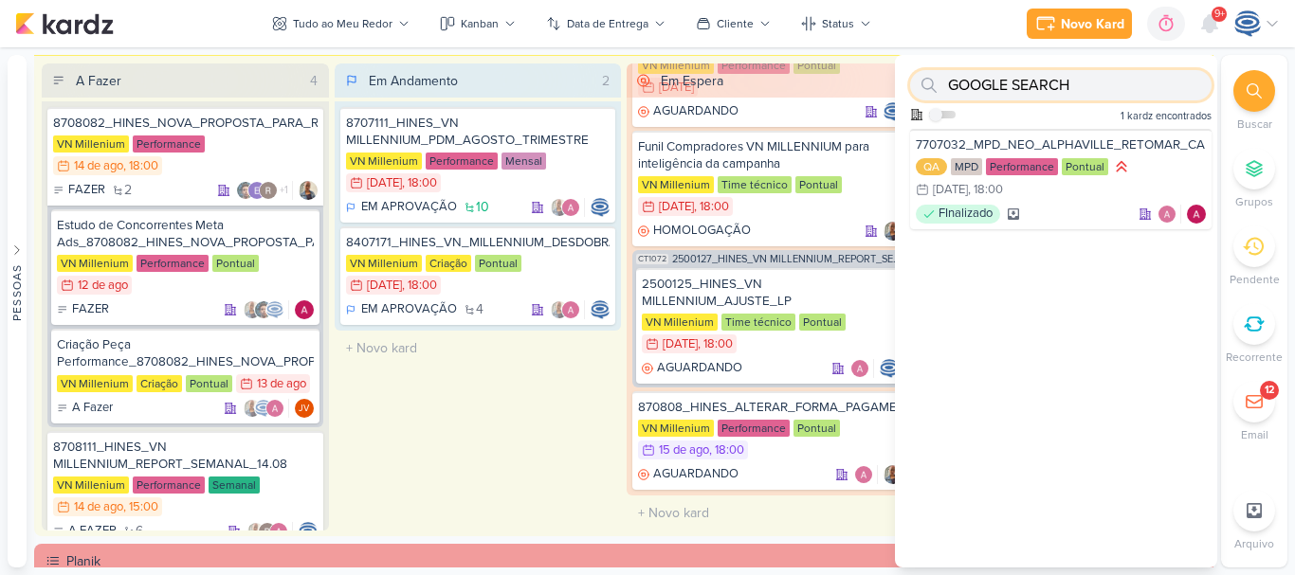
type input "GOOGLE SEARCH"
click at [1247, 84] on icon at bounding box center [1253, 90] width 15 height 15
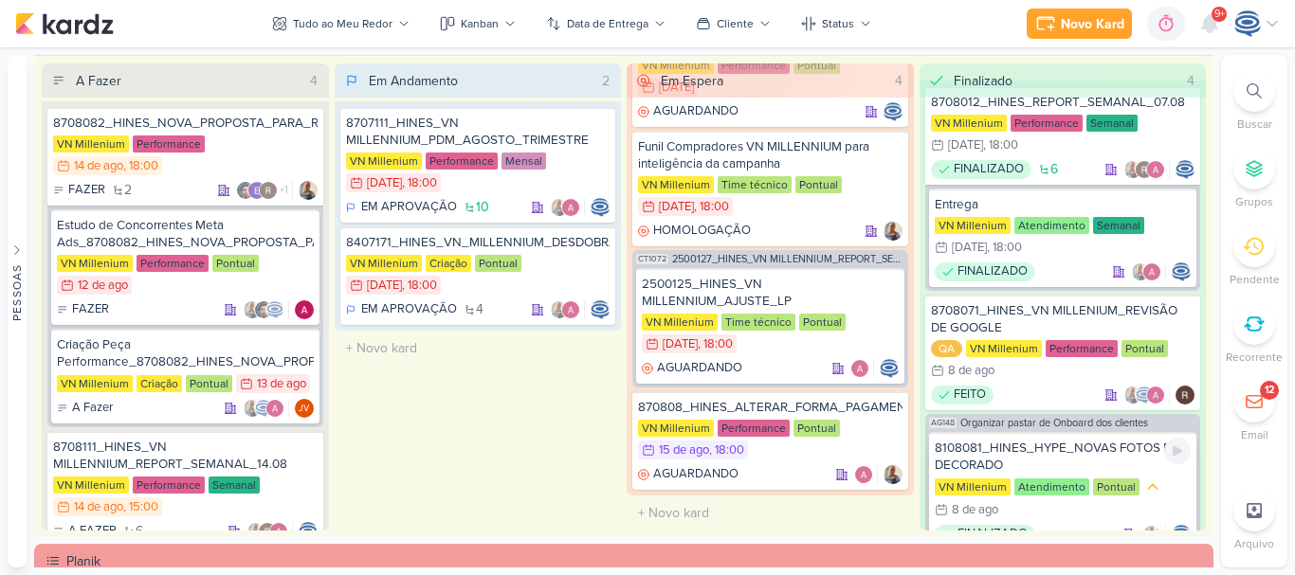
scroll to position [0, 0]
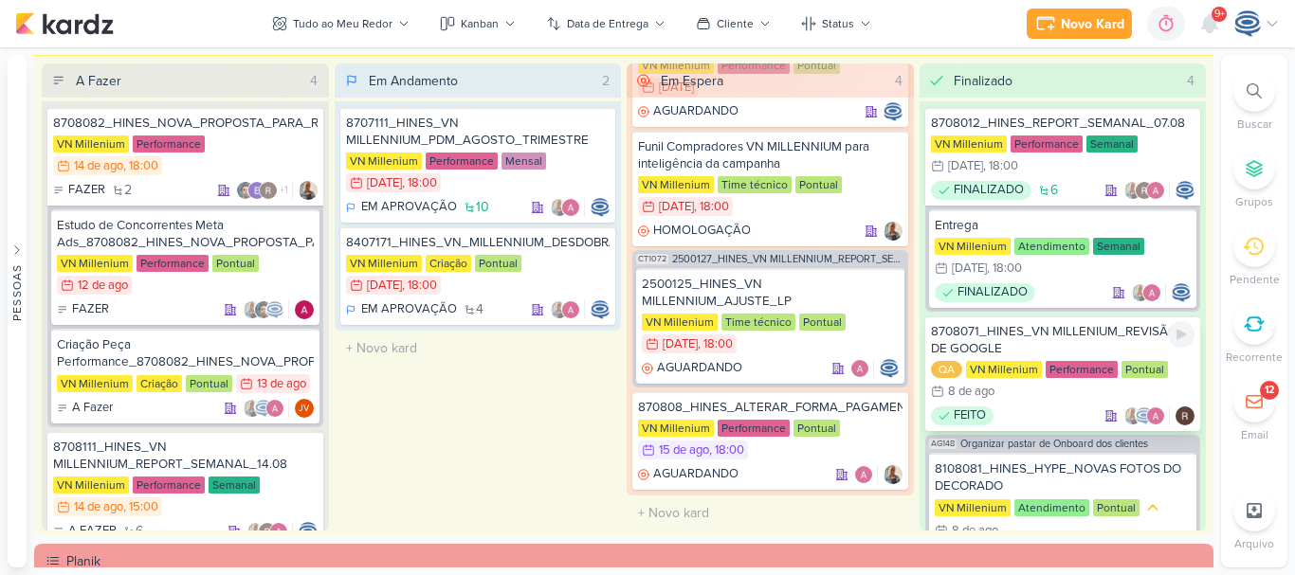
click at [1042, 410] on div "FEITO" at bounding box center [1063, 416] width 264 height 19
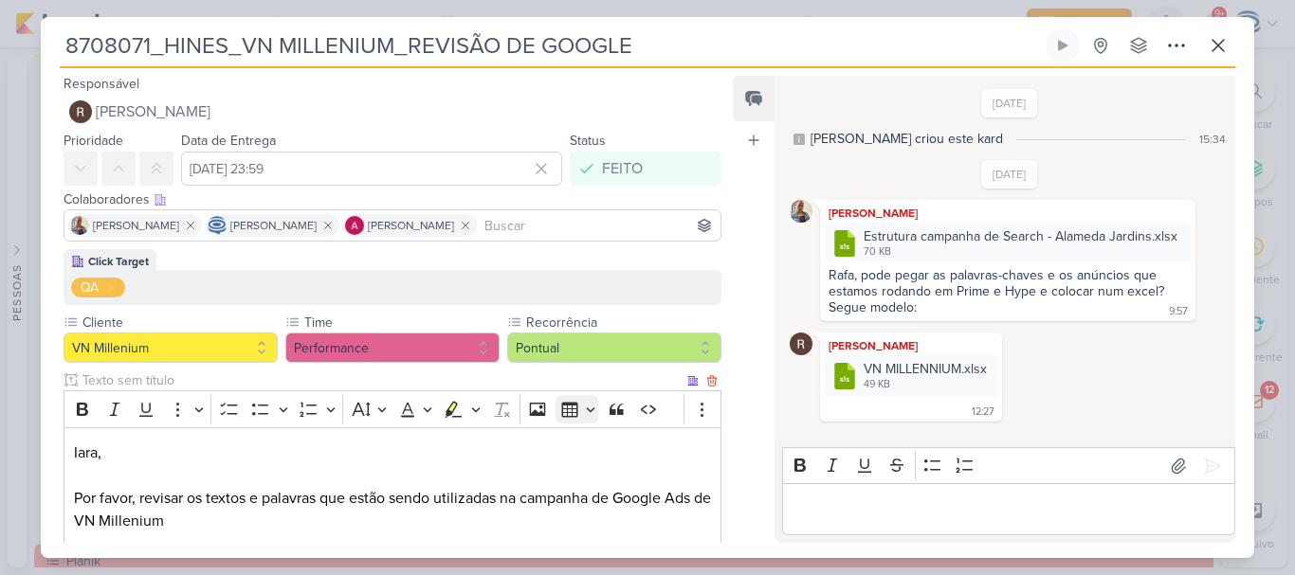
scroll to position [132, 0]
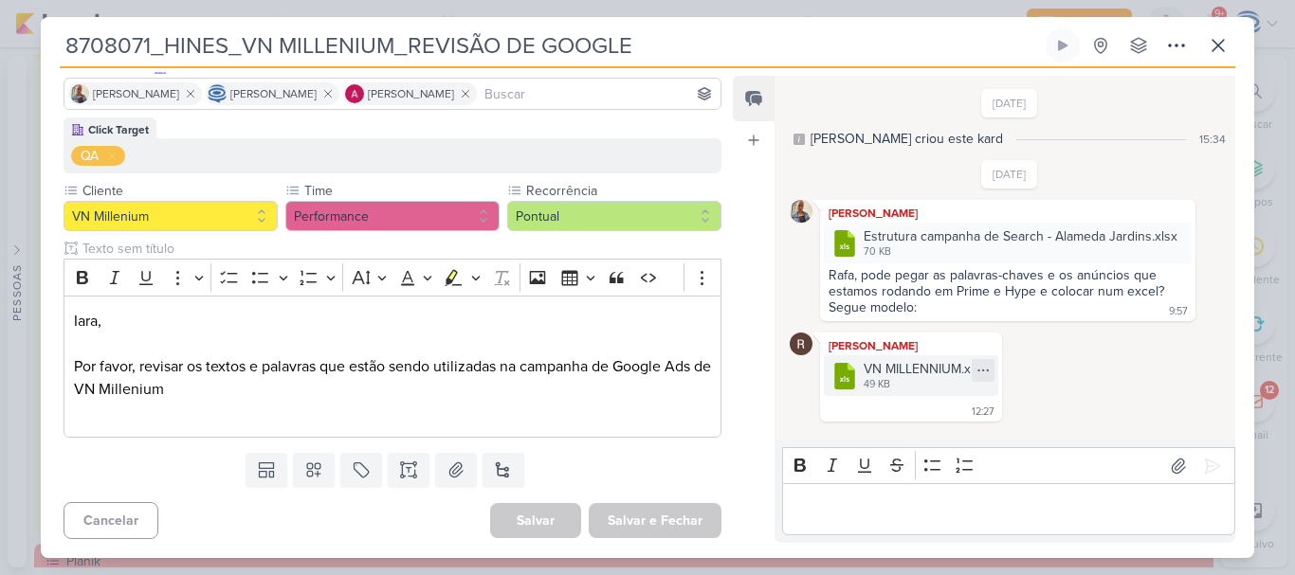
click at [984, 371] on icon at bounding box center [982, 371] width 10 height 1
click at [928, 436] on button "Baixar" at bounding box center [917, 433] width 153 height 27
drag, startPoint x: 657, startPoint y: 52, endPoint x: 14, endPoint y: 38, distance: 642.8
click at [14, 38] on div "8708071_HINES_VN MILLENIUM_REVISÃO DE GOOGLE" at bounding box center [647, 287] width 1295 height 575
click at [935, 373] on div "VN MILLENNIUM.xlsx" at bounding box center [925, 369] width 123 height 20
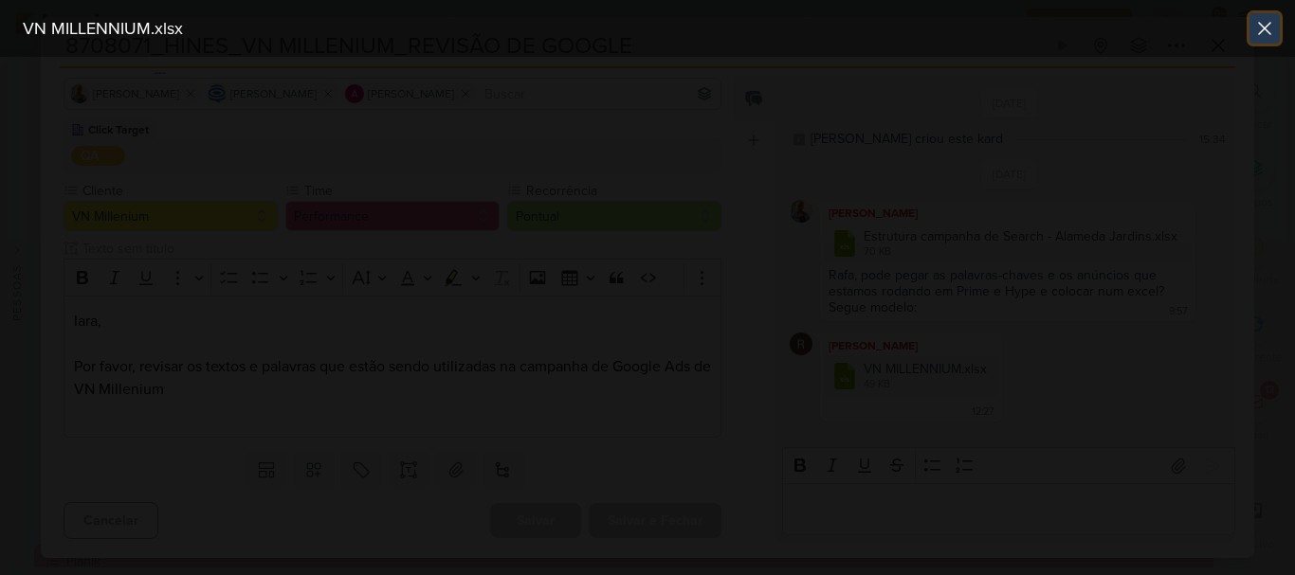
click at [1268, 21] on icon at bounding box center [1264, 28] width 23 height 23
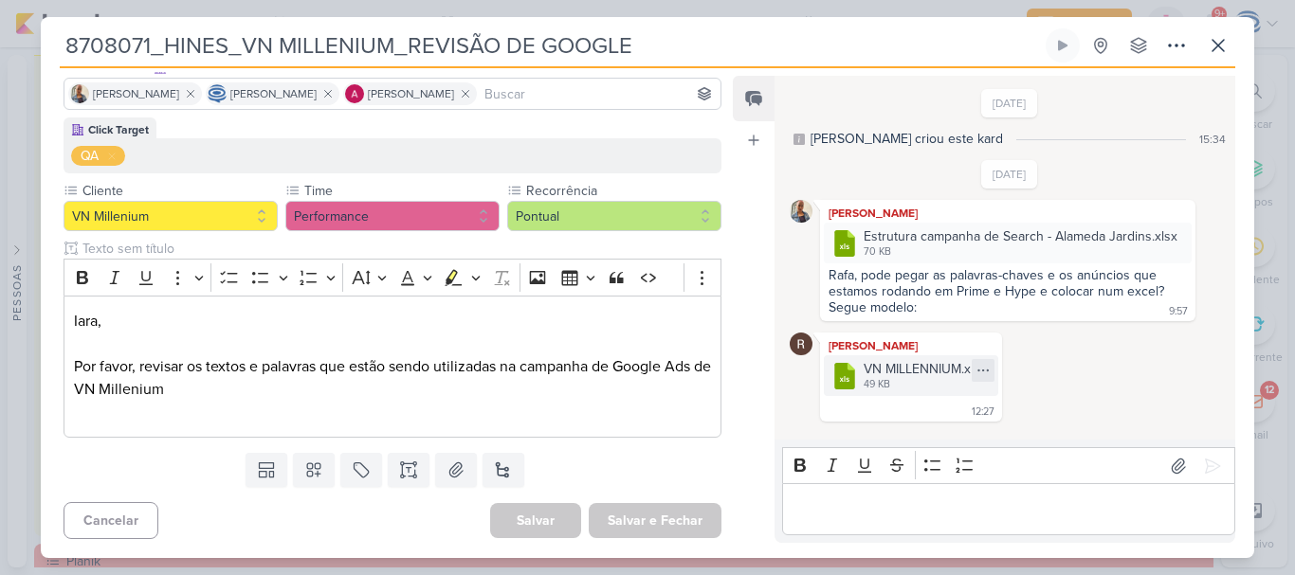
click at [982, 368] on icon at bounding box center [982, 370] width 15 height 15
click at [919, 443] on button "Baixar" at bounding box center [917, 433] width 153 height 27
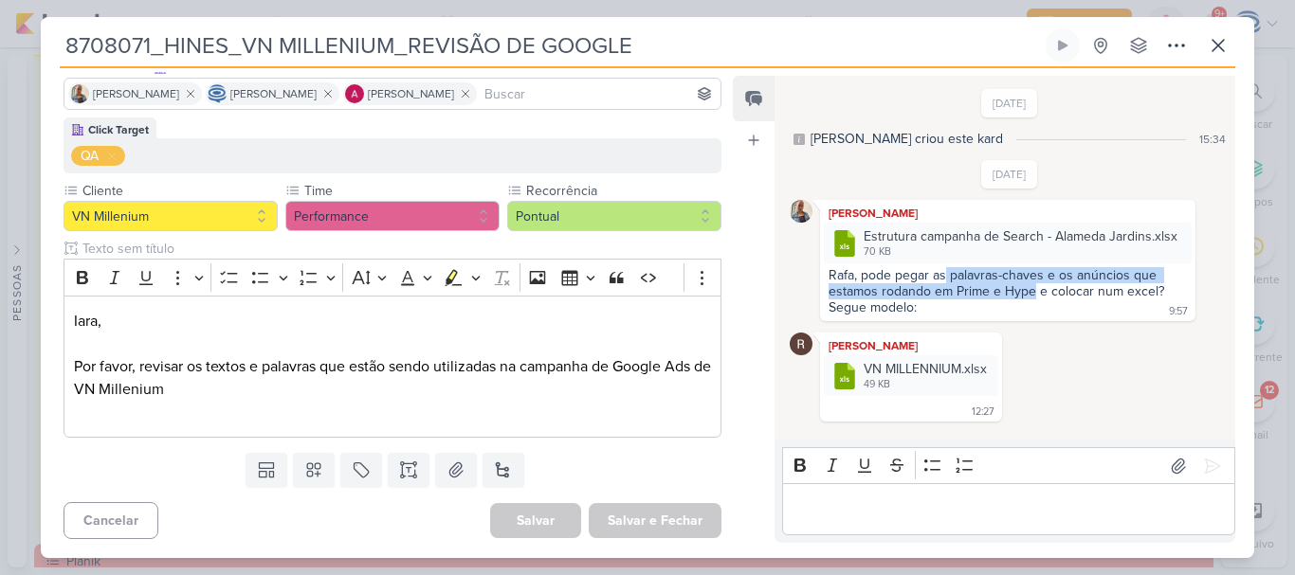
drag, startPoint x: 946, startPoint y: 272, endPoint x: 1034, endPoint y: 297, distance: 91.5
click at [1034, 297] on div "Rafa, pode pegar as palavras-chaves e os anúncios que estamos rodando em Prime …" at bounding box center [997, 291] width 339 height 48
copy div "palavras-chaves e os anúncios que estamos rodando em Prime e Hype"
click at [1217, 44] on icon at bounding box center [1217, 45] width 11 height 11
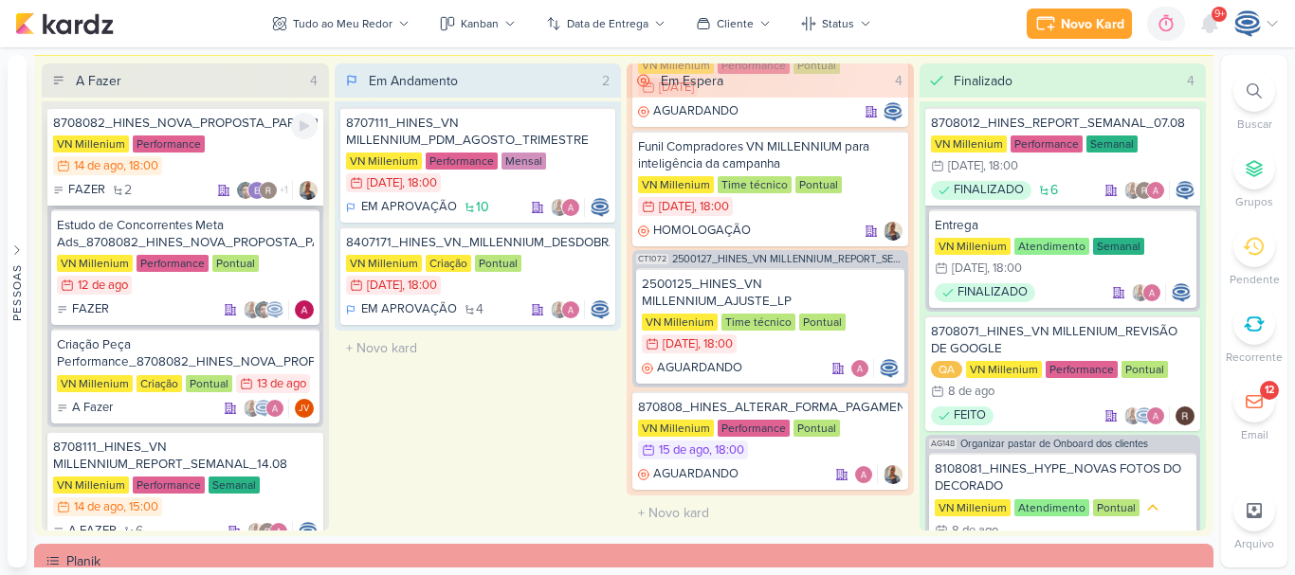
click at [231, 145] on div "VN Millenium Performance 14/8 [DATE] 18:00" at bounding box center [185, 157] width 264 height 42
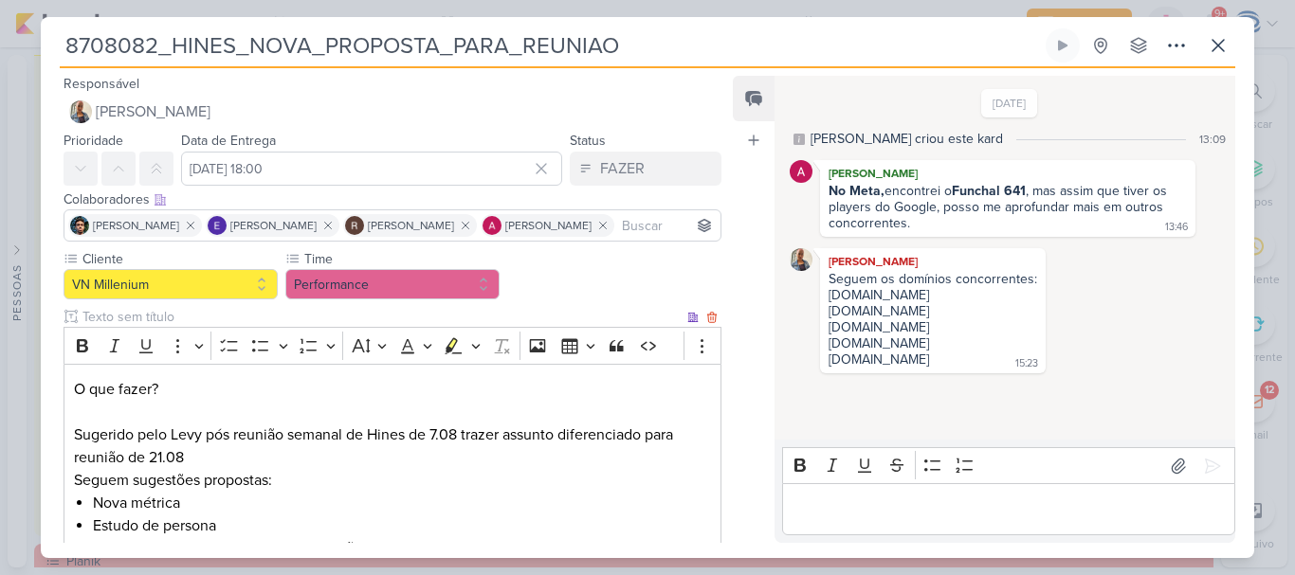
scroll to position [245, 0]
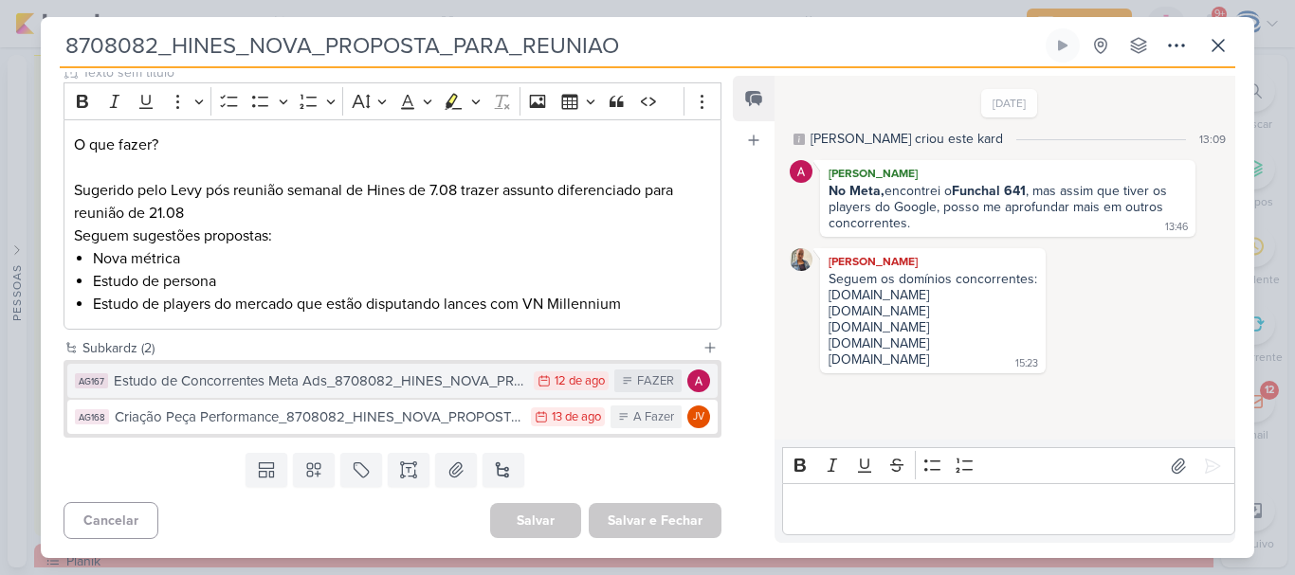
click at [415, 391] on div "Estudo de Concorrentes Meta Ads_8708082_HINES_NOVA_PROPOSTA_PARA_REUNIAO" at bounding box center [319, 382] width 410 height 22
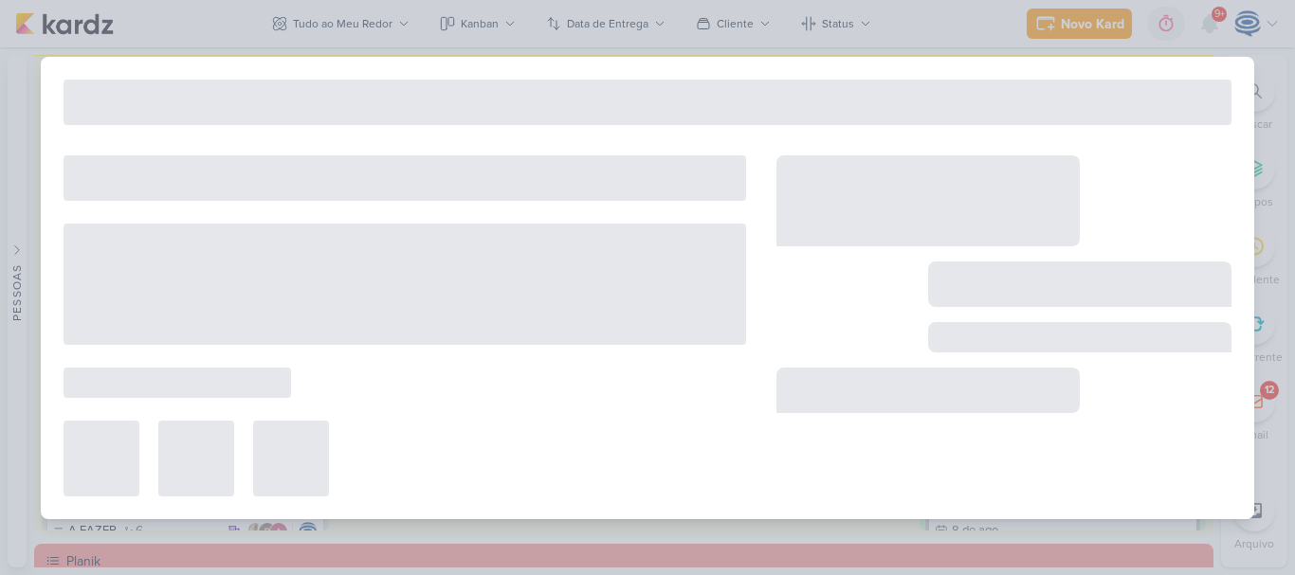
type input "Estudo de Concorrentes Meta Ads_8708082_HINES_NOVA_PROPOSTA_PARA_REUNIAO"
type input "[DATE] 23:59"
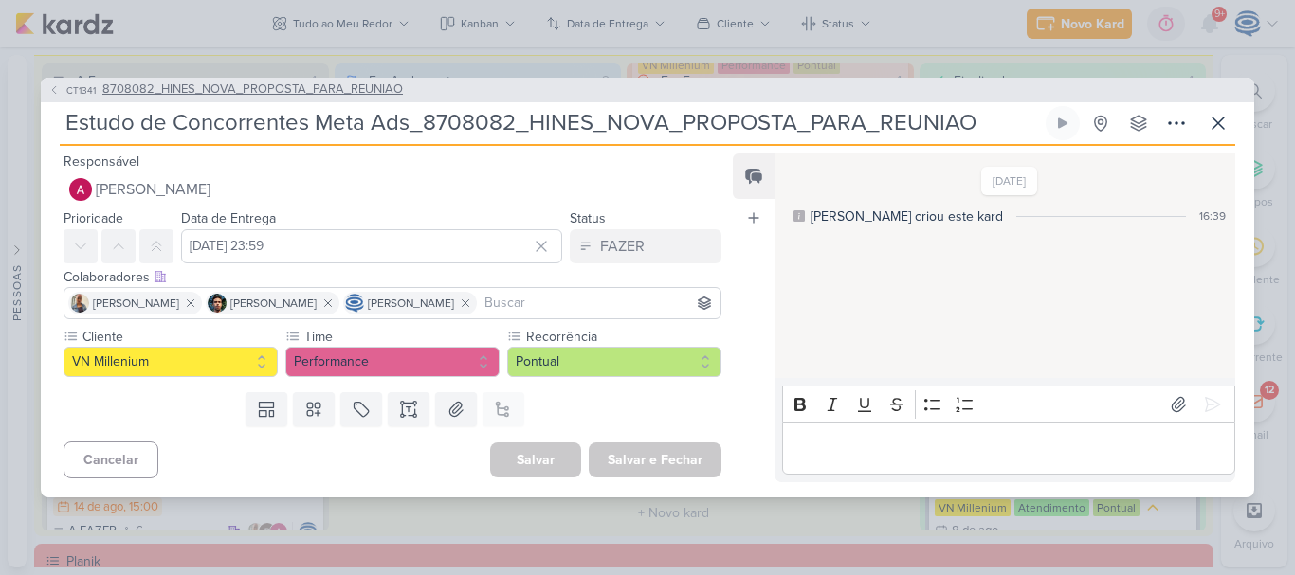
click at [293, 86] on span "8708082_HINES_NOVA_PROPOSTA_PARA_REUNIAO" at bounding box center [252, 90] width 300 height 19
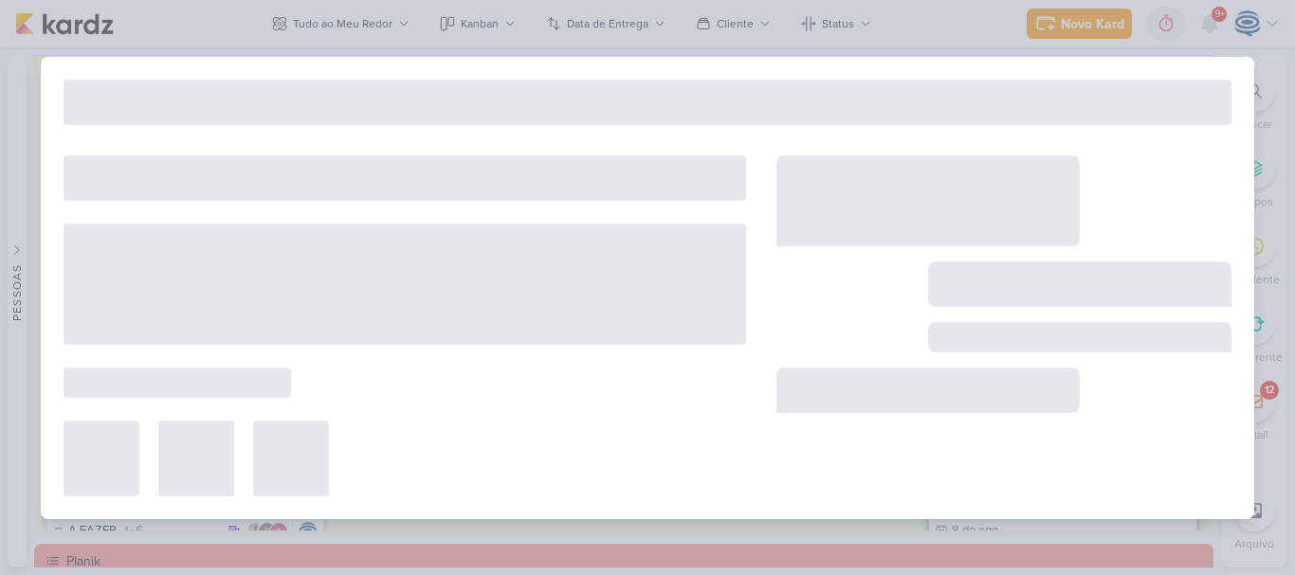
type input "8708082_HINES_NOVA_PROPOSTA_PARA_REUNIAO"
type input "[DATE] 18:00"
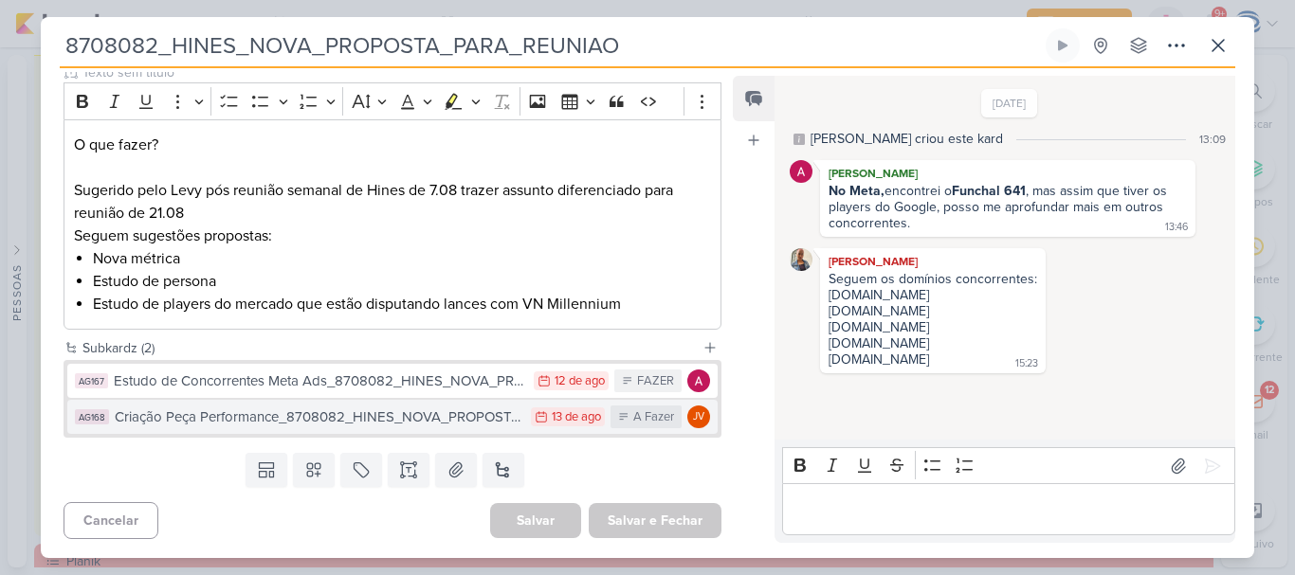
click at [296, 417] on div "Criação Peça Performance_8708082_HINES_NOVA_PROPOSTA_PARA_REUNIAO" at bounding box center [318, 418] width 407 height 22
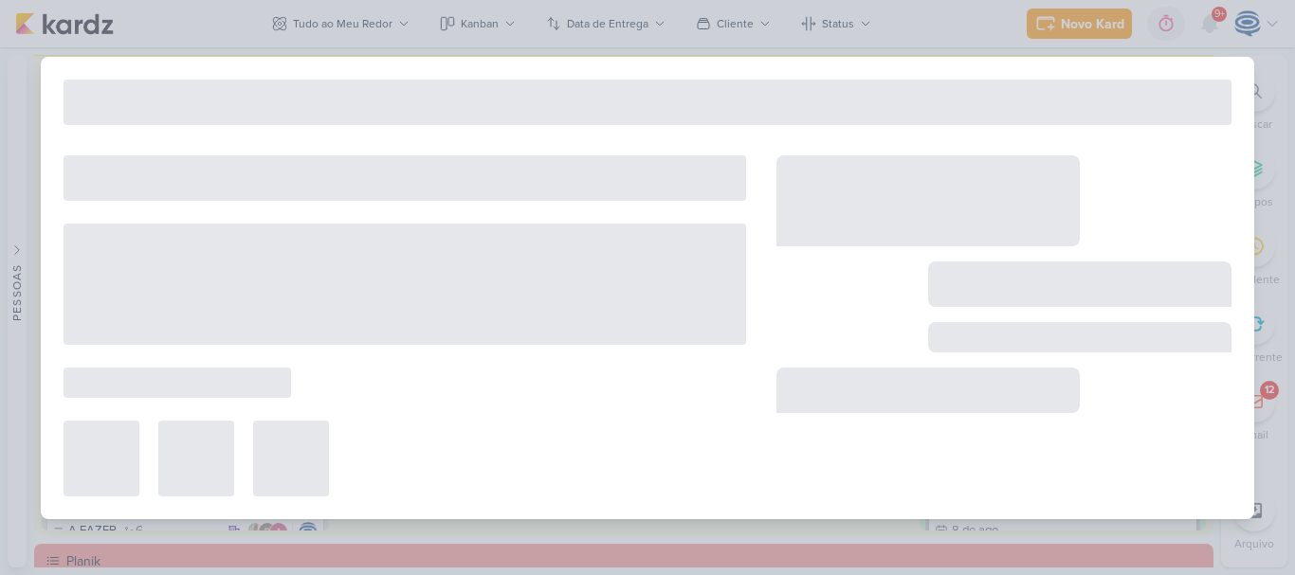
type input "Criação Peça Performance_8708082_HINES_NOVA_PROPOSTA_PARA_REUNIAO"
type input "[DATE] 23:59"
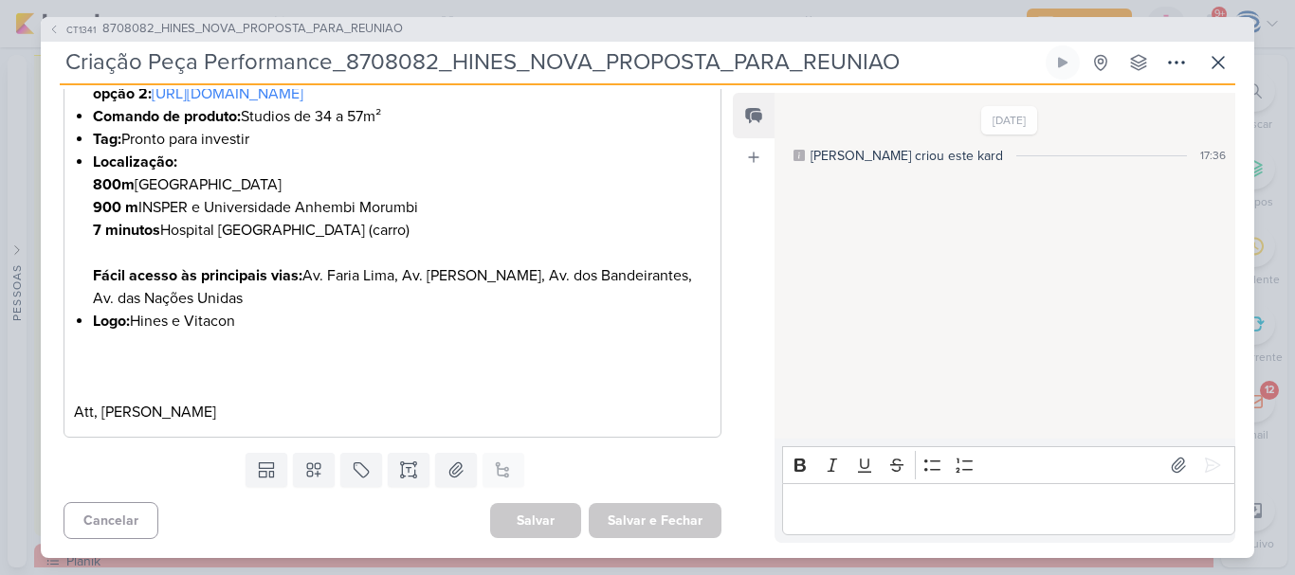
scroll to position [0, 0]
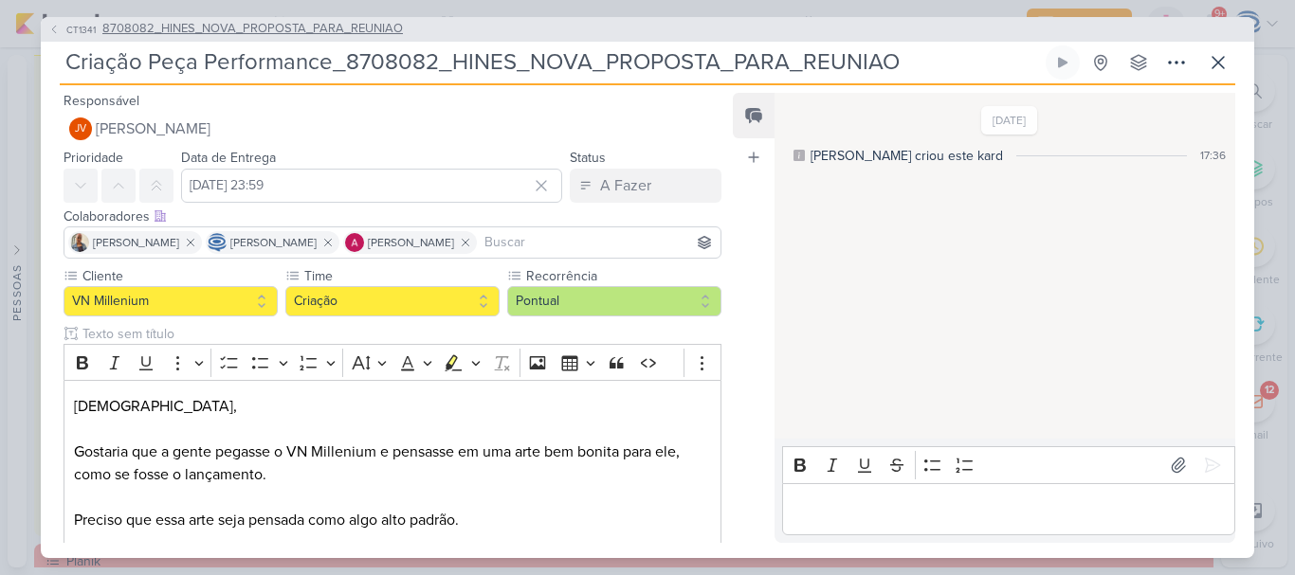
click at [311, 26] on span "8708082_HINES_NOVA_PROPOSTA_PARA_REUNIAO" at bounding box center [252, 29] width 300 height 19
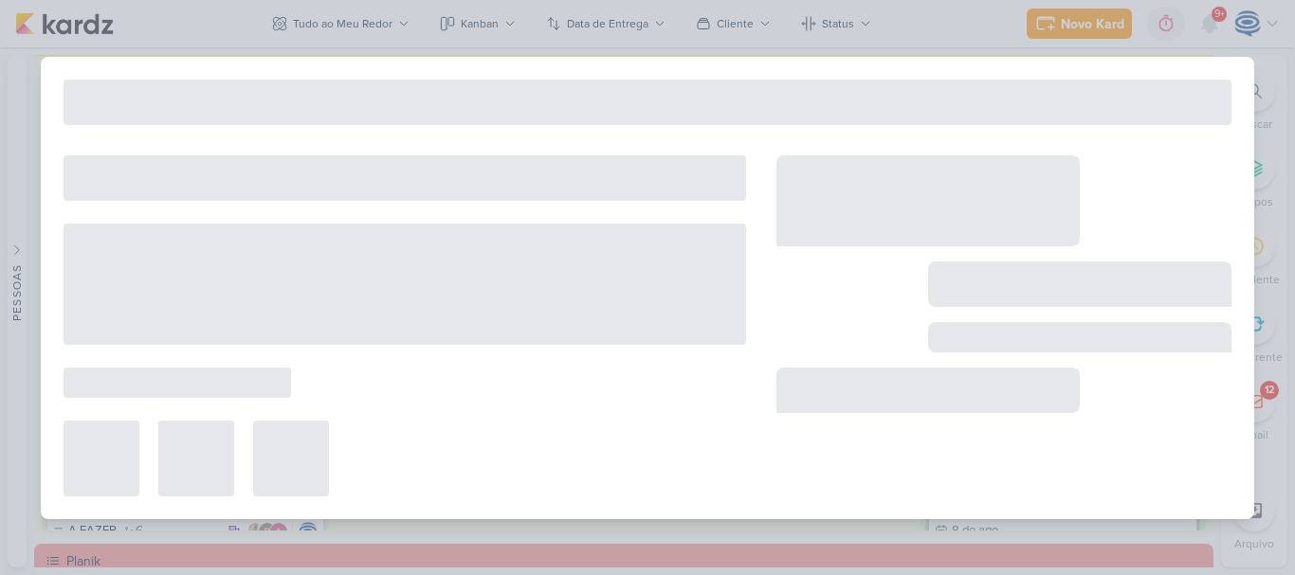
type input "8708082_HINES_NOVA_PROPOSTA_PARA_REUNIAO"
type input "[DATE] 18:00"
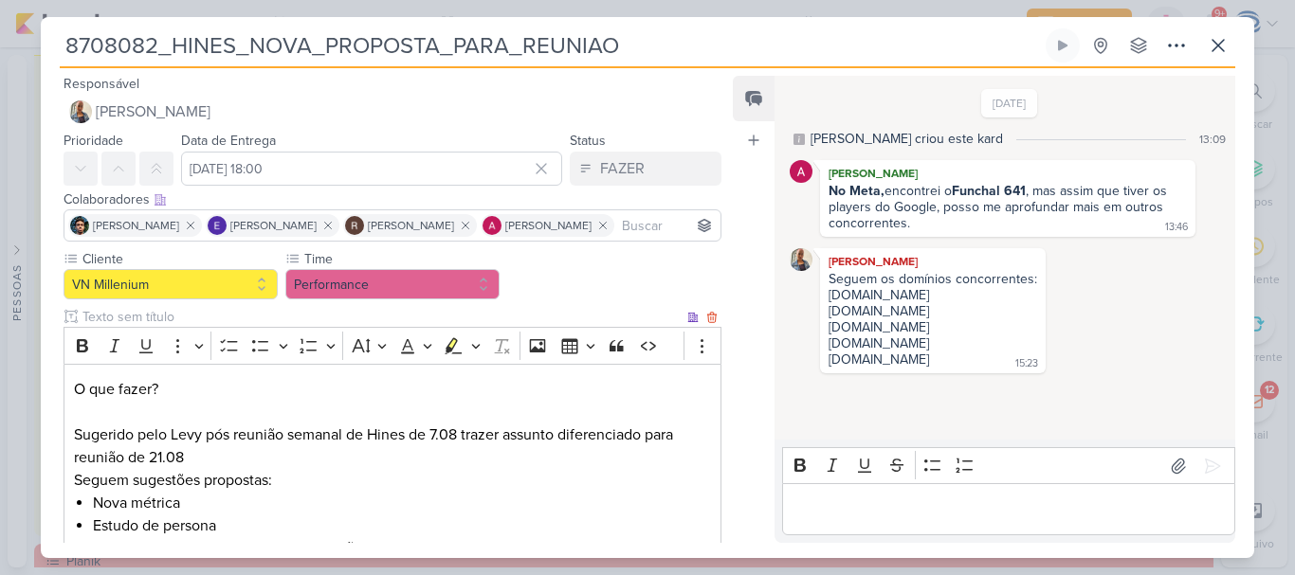
scroll to position [245, 0]
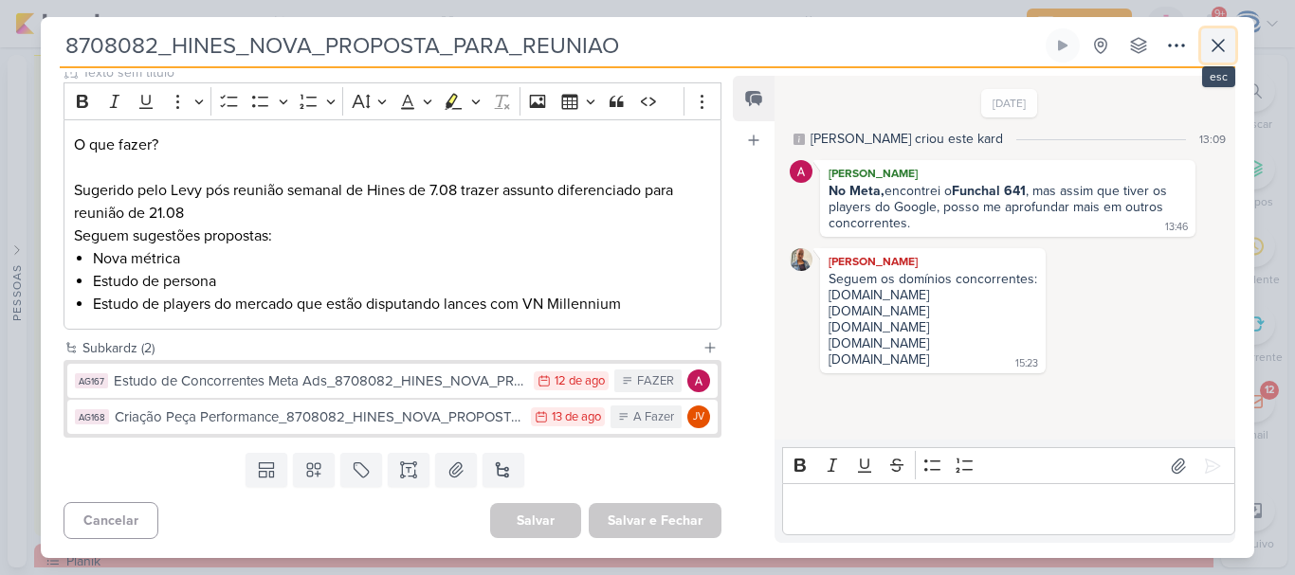
click at [1219, 49] on icon at bounding box center [1218, 45] width 23 height 23
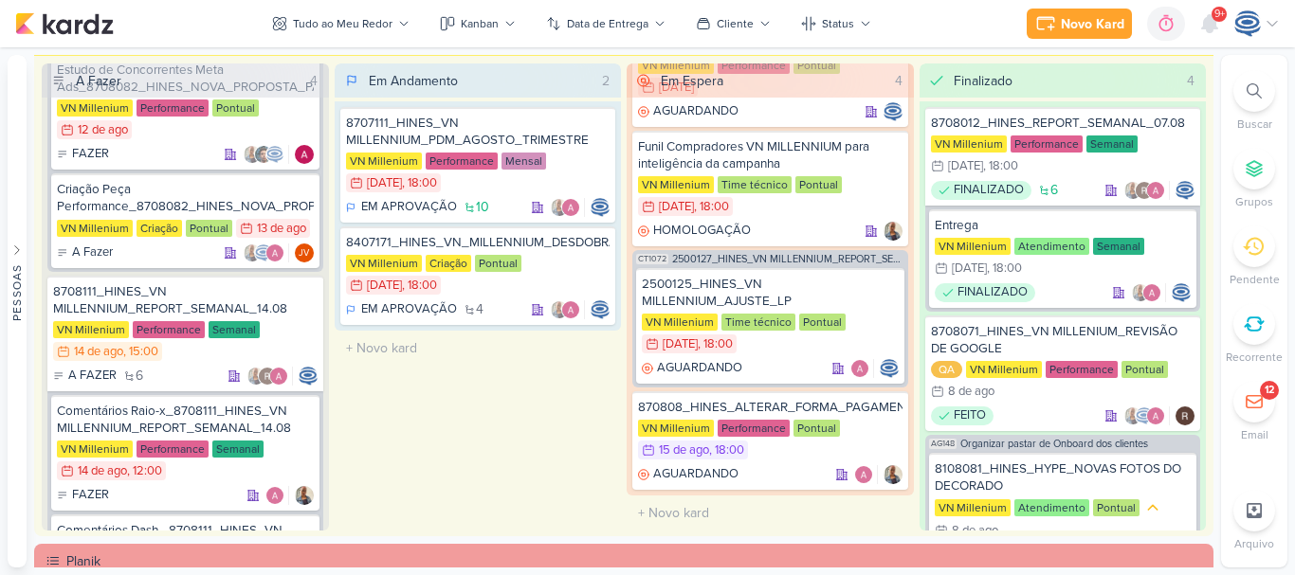
scroll to position [0, 0]
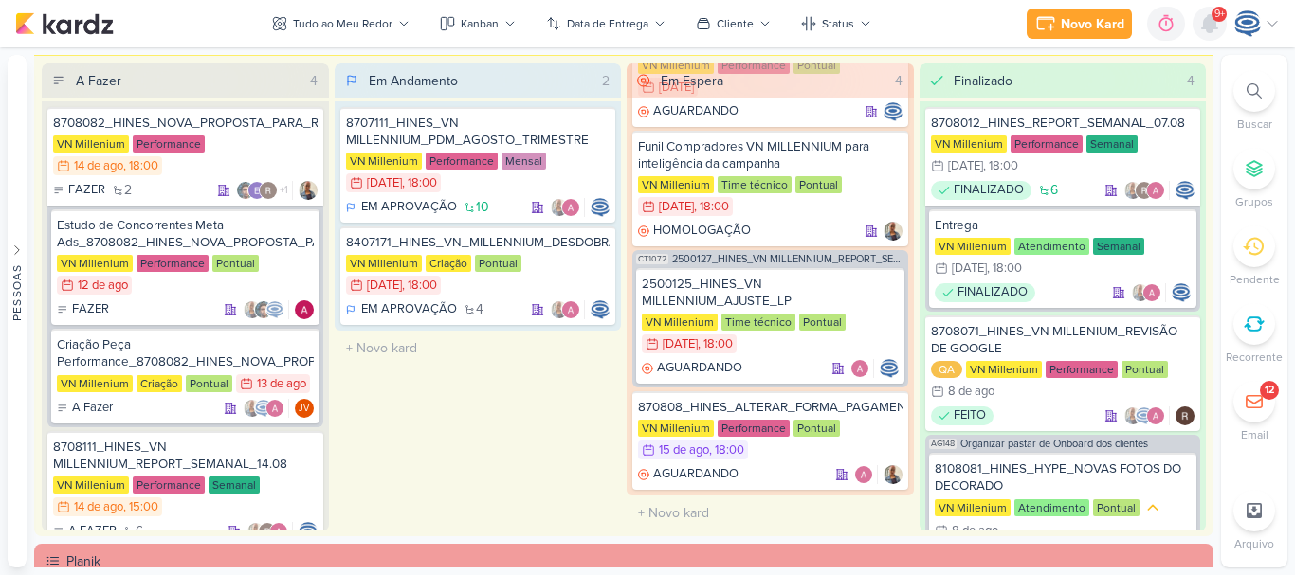
click at [1206, 20] on icon at bounding box center [1209, 23] width 15 height 17
